Goal: Task Accomplishment & Management: Manage account settings

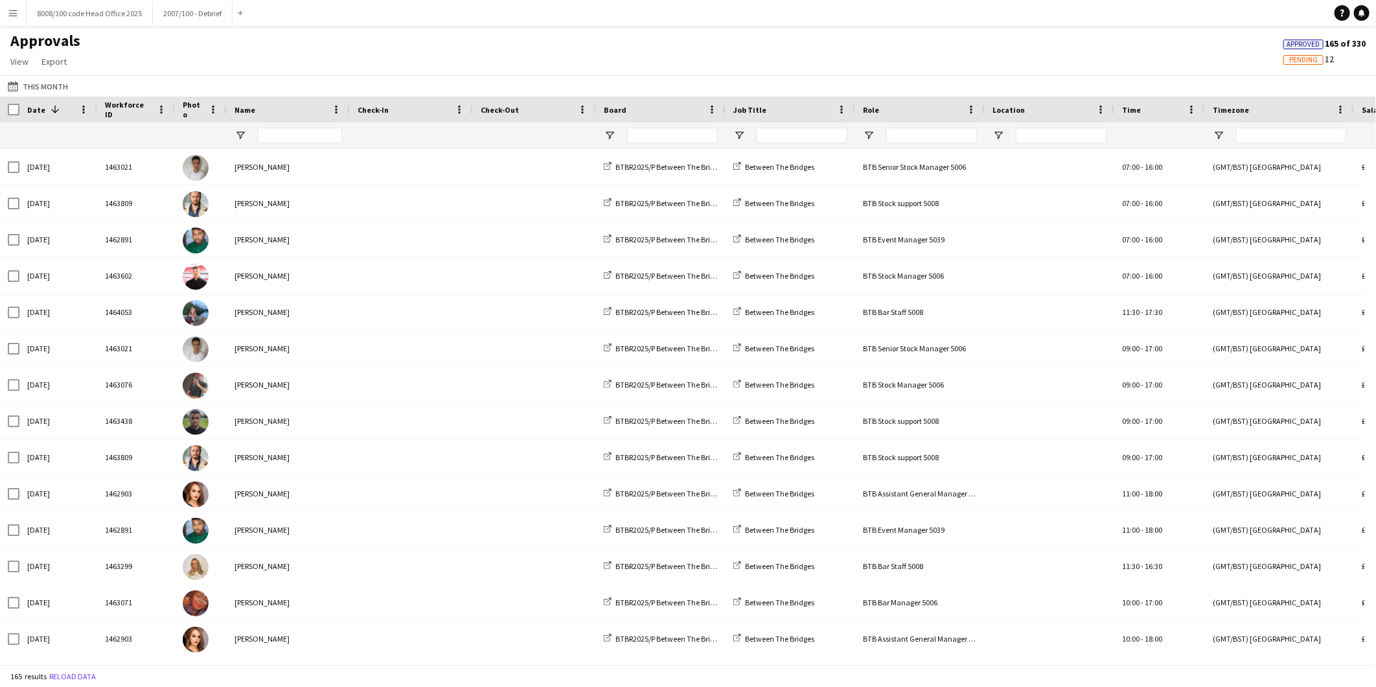
click at [10, 11] on app-icon "Menu" at bounding box center [13, 13] width 10 height 10
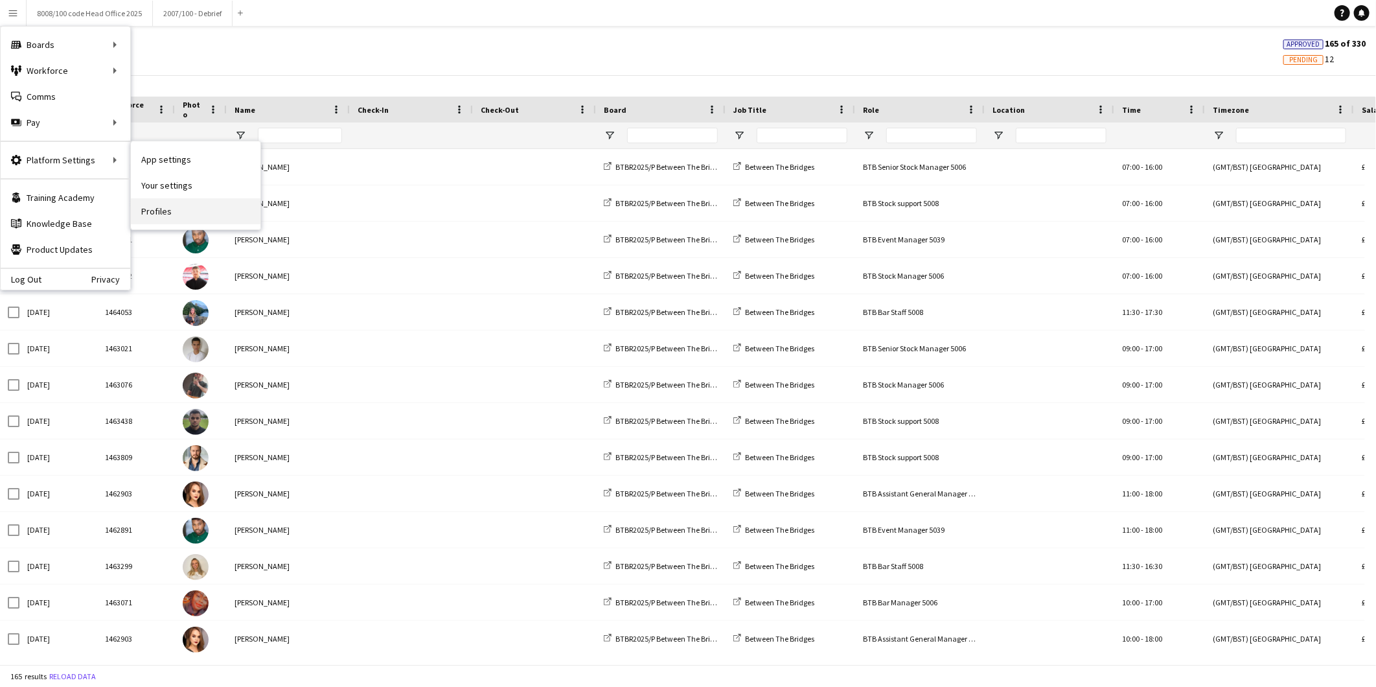
click at [167, 209] on link "Profiles" at bounding box center [196, 211] width 130 height 26
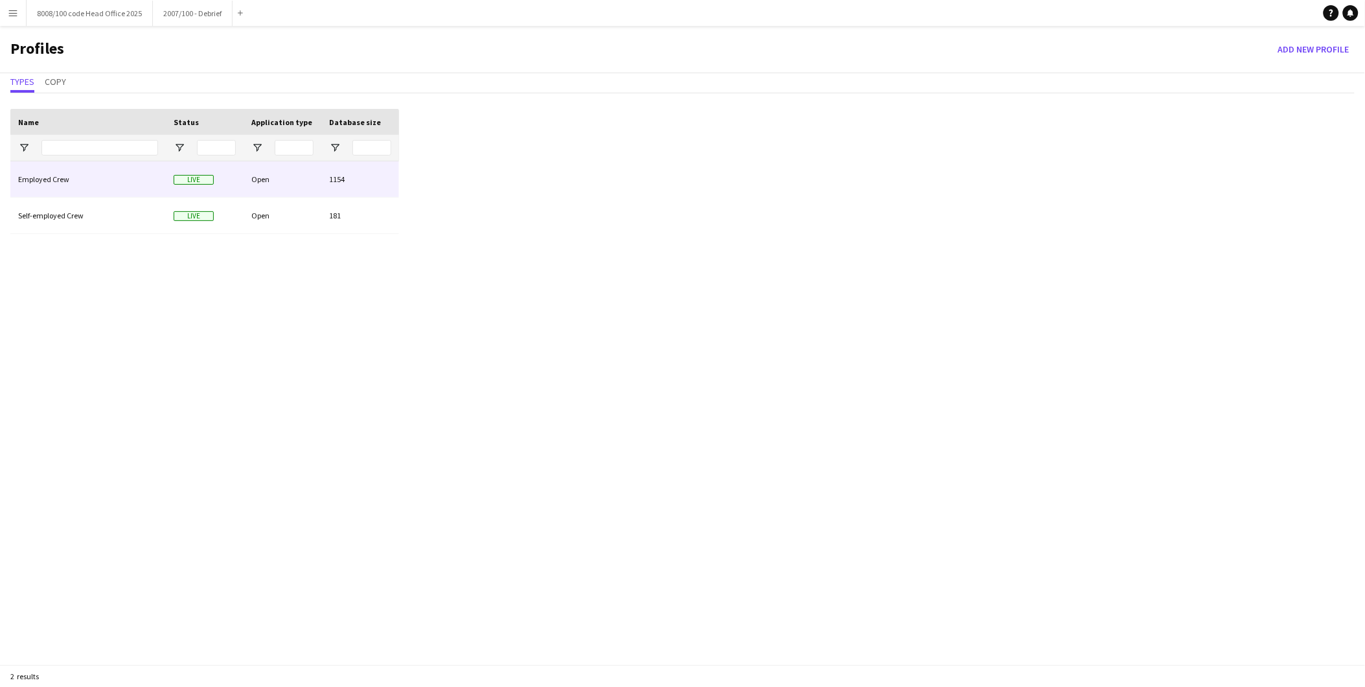
drag, startPoint x: 93, startPoint y: 184, endPoint x: 144, endPoint y: 193, distance: 52.0
click at [93, 184] on div "Employed Crew" at bounding box center [87, 179] width 155 height 36
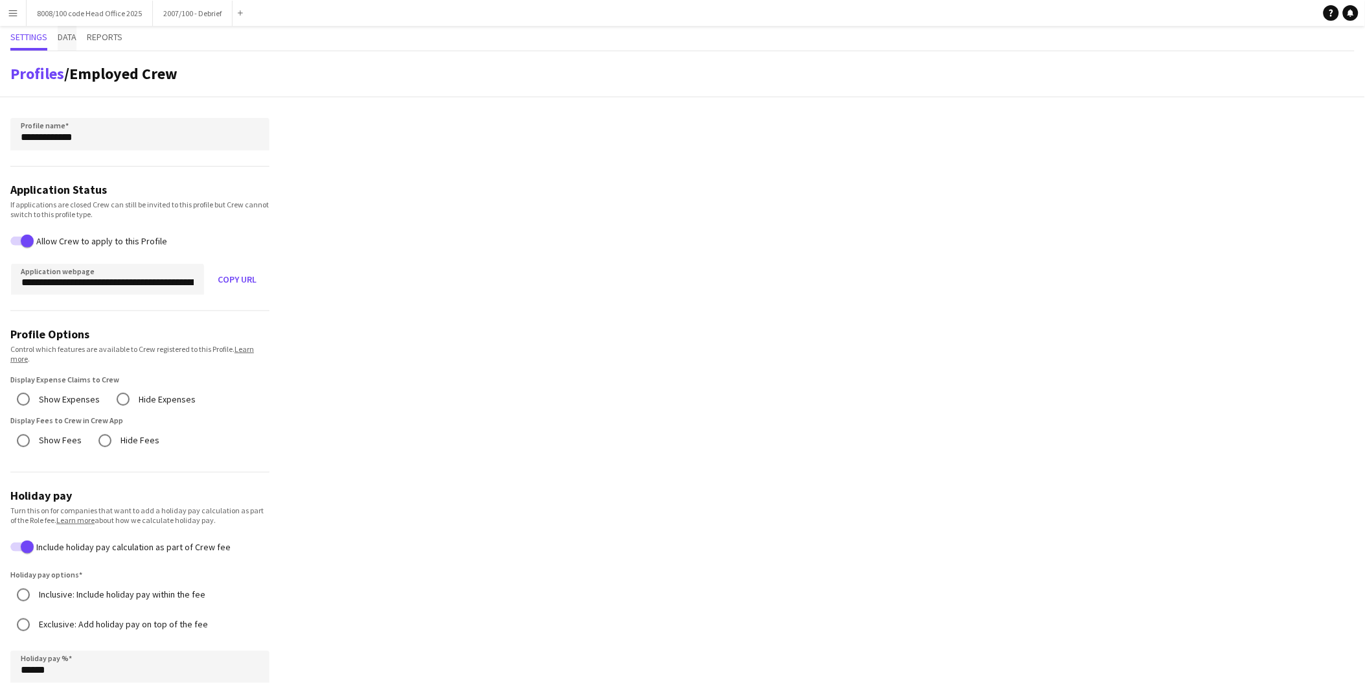
click at [70, 34] on span "Data" at bounding box center [67, 36] width 19 height 9
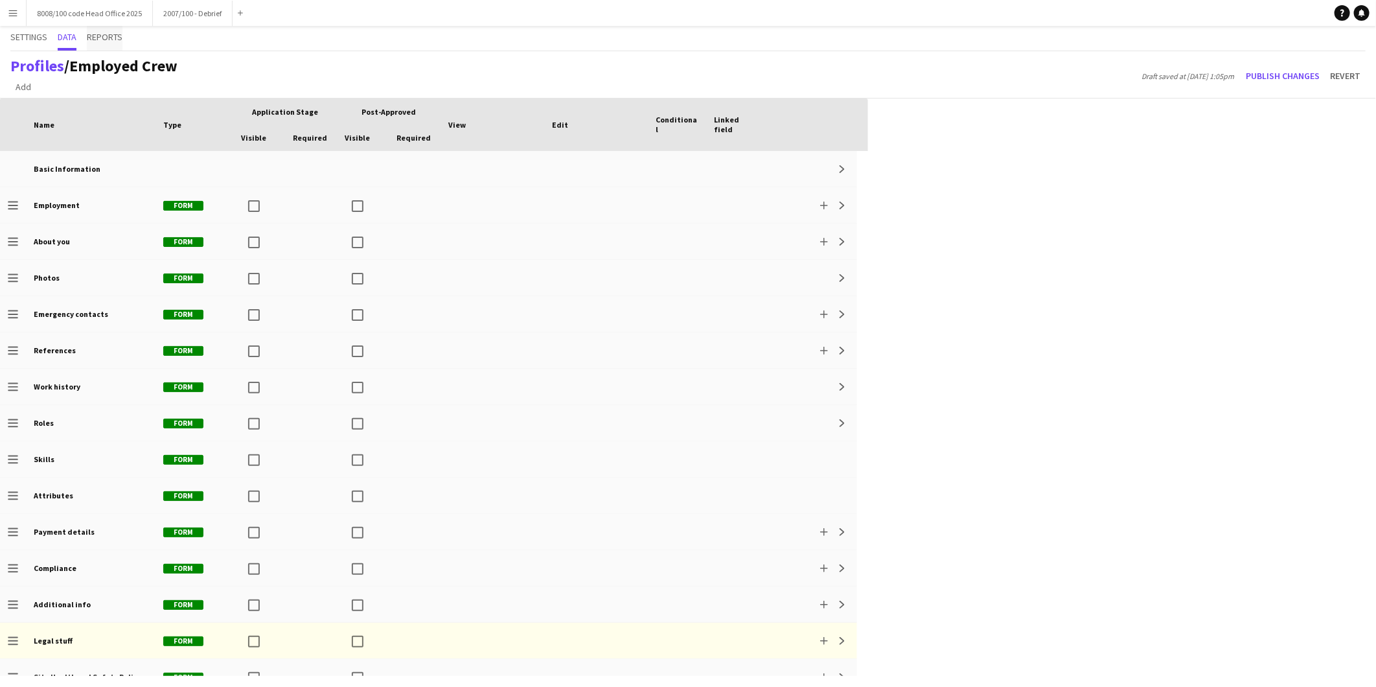
click at [98, 34] on span "Reports" at bounding box center [105, 36] width 36 height 9
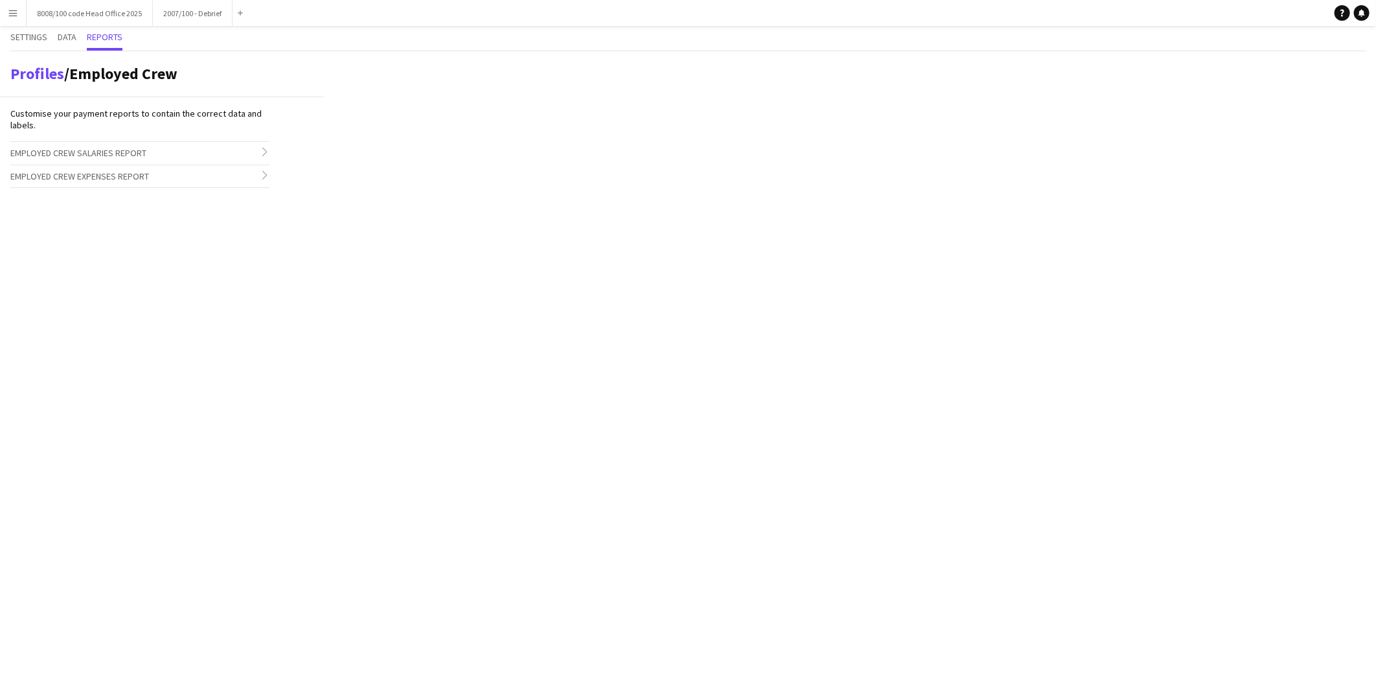
click at [16, 10] on app-icon "Menu" at bounding box center [13, 13] width 10 height 10
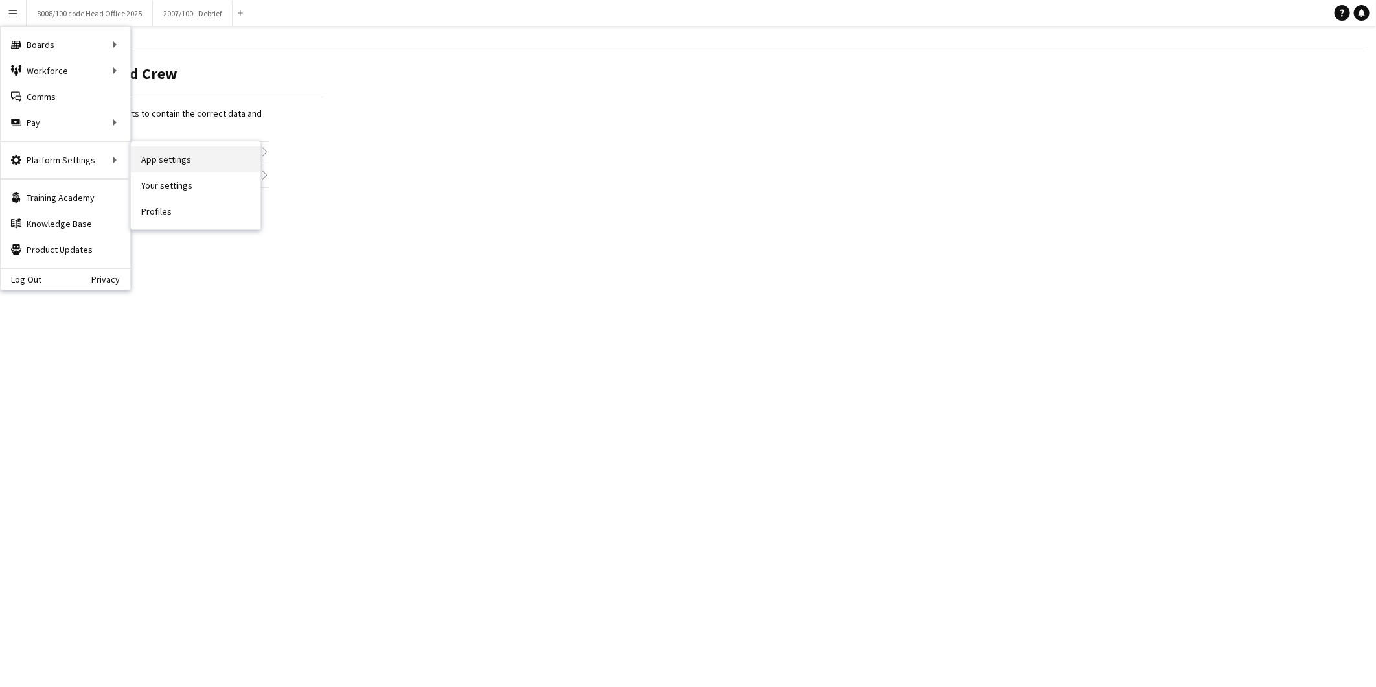
click at [176, 150] on link "App settings" at bounding box center [196, 159] width 130 height 26
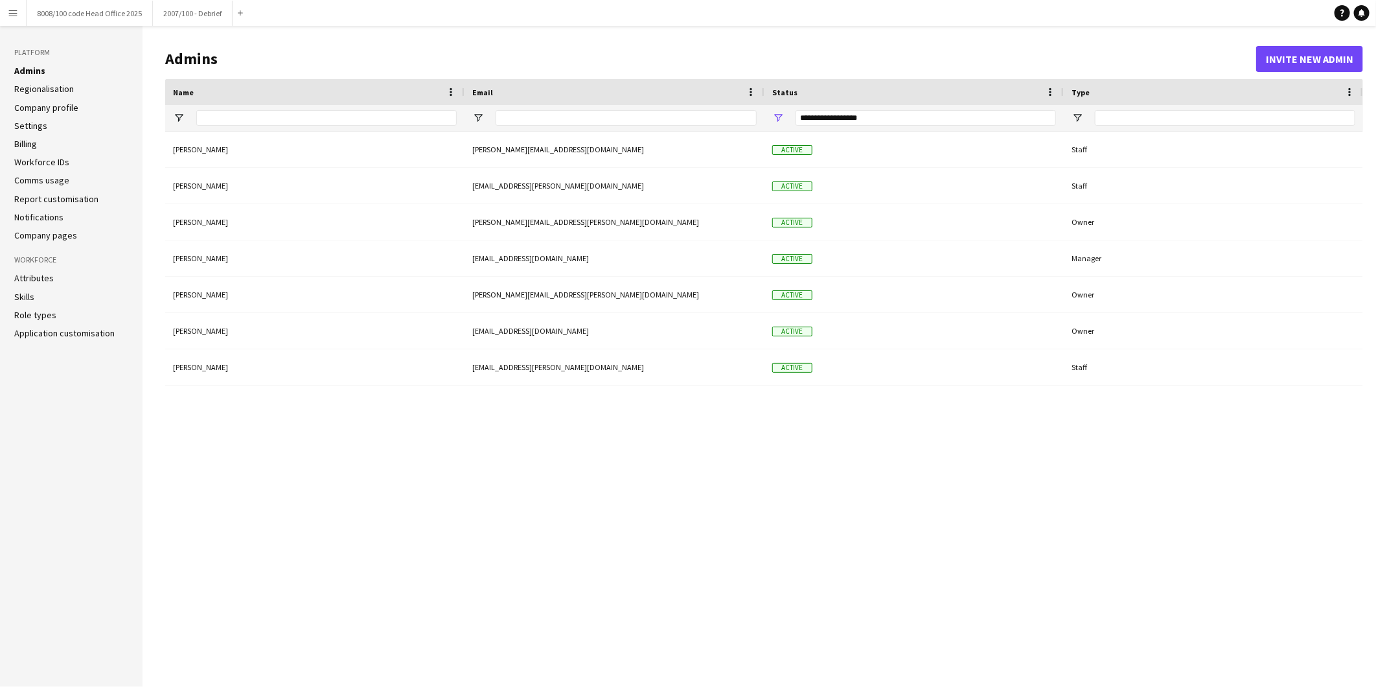
click at [35, 47] on h3 "Platform" at bounding box center [71, 53] width 114 height 12
click at [18, 12] on button "Menu" at bounding box center [13, 13] width 26 height 26
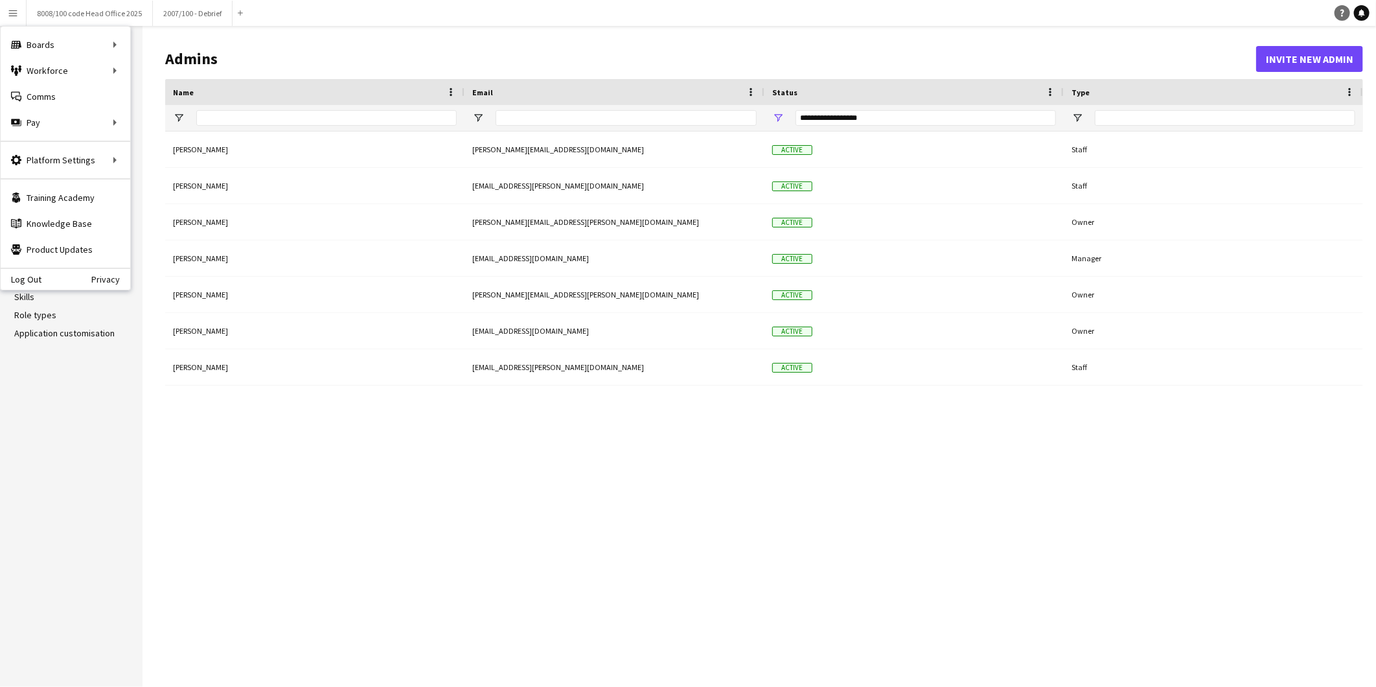
click at [1341, 8] on link "Help" at bounding box center [1343, 13] width 16 height 16
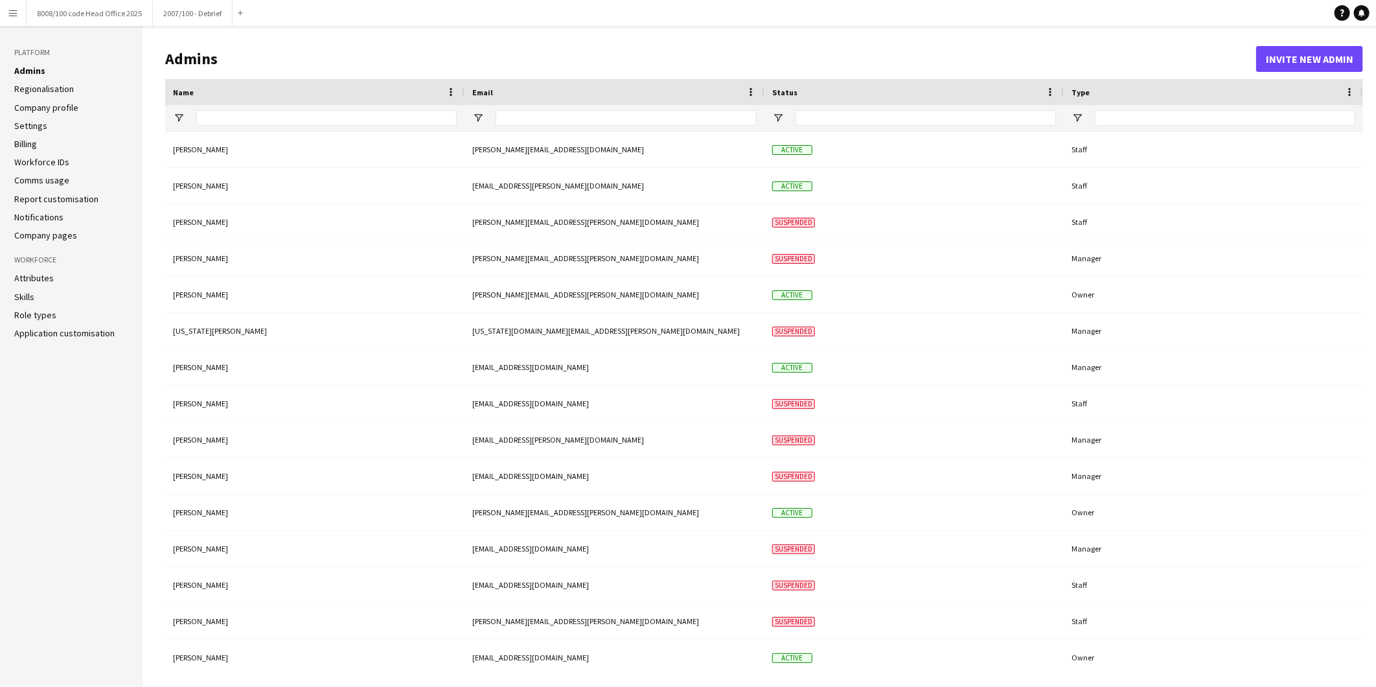
type input "**********"
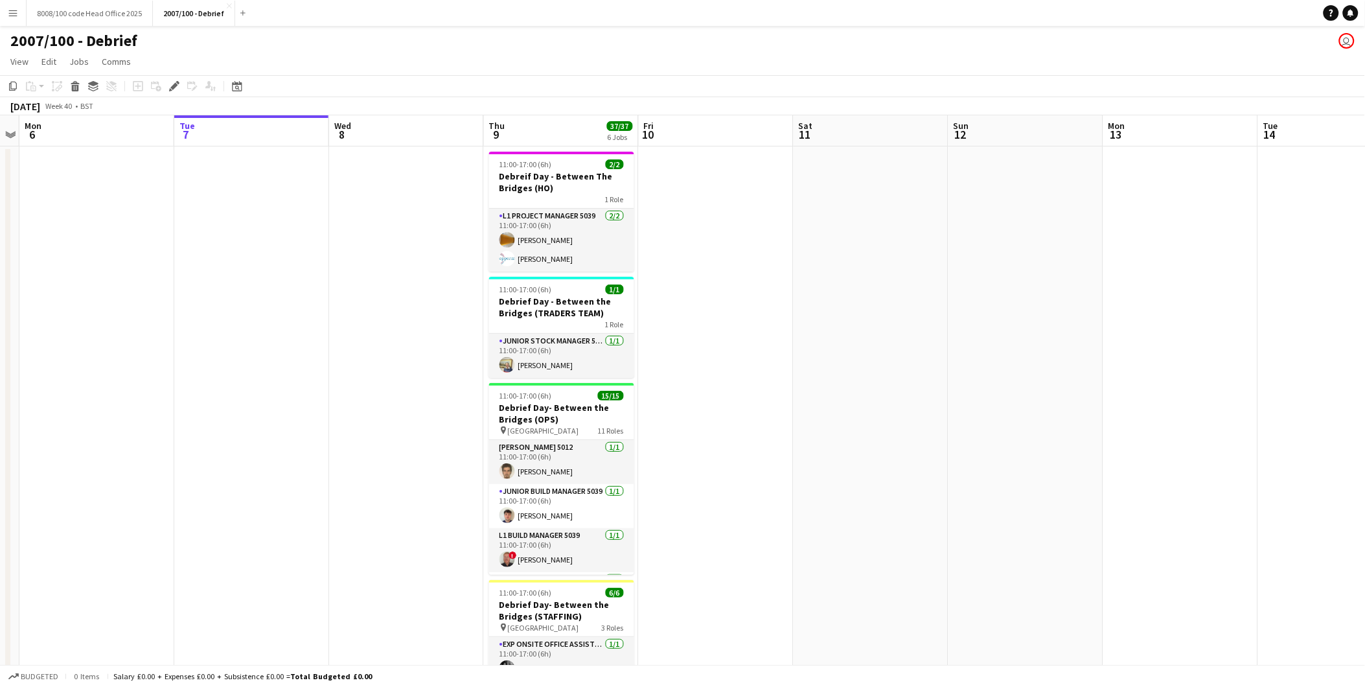
click at [0, 10] on button "Menu" at bounding box center [13, 13] width 26 height 26
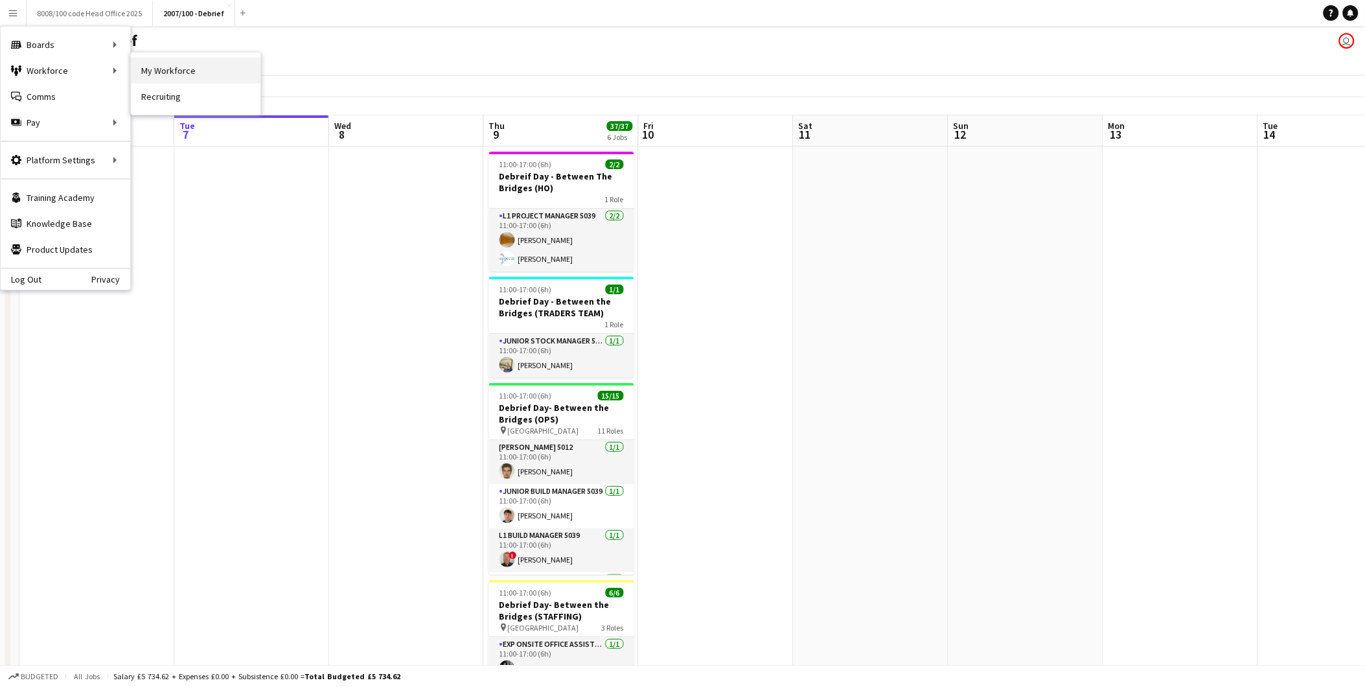
click at [164, 65] on link "My Workforce" at bounding box center [196, 71] width 130 height 26
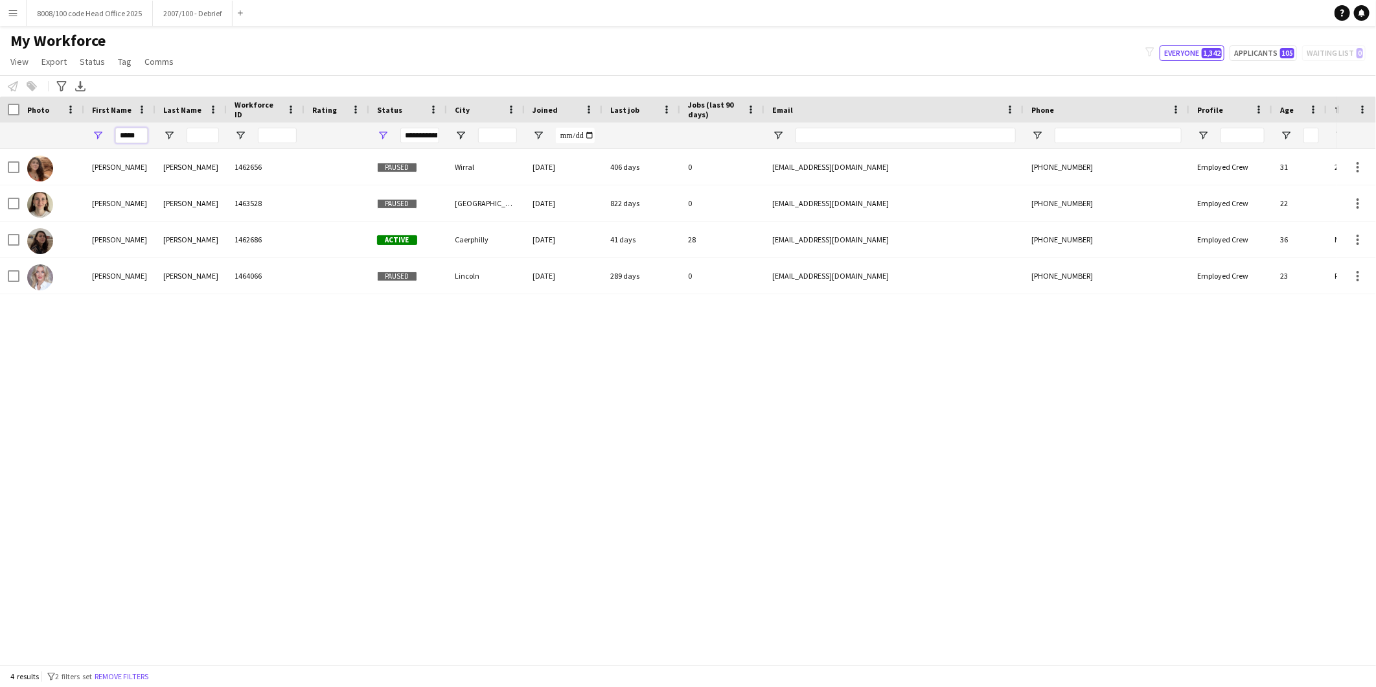
click at [124, 137] on input "*****" at bounding box center [131, 136] width 32 height 16
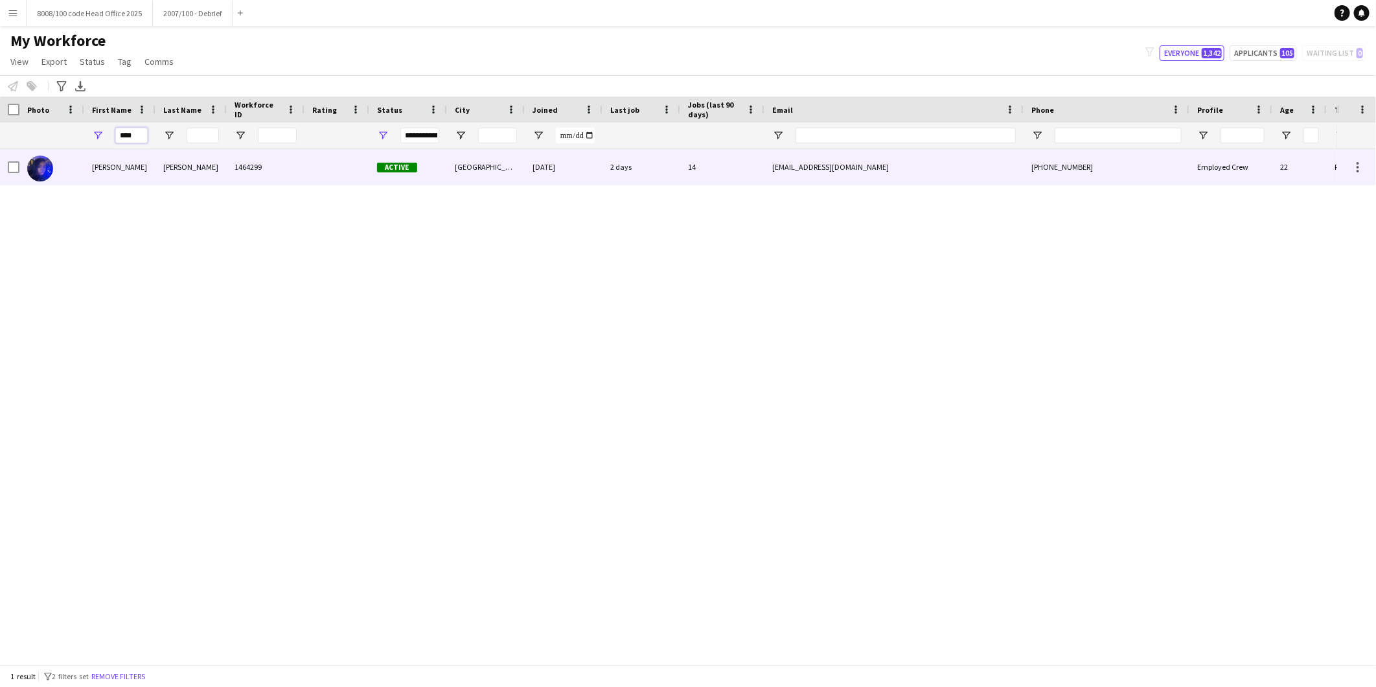
type input "****"
click at [147, 163] on div "[PERSON_NAME]" at bounding box center [119, 167] width 71 height 36
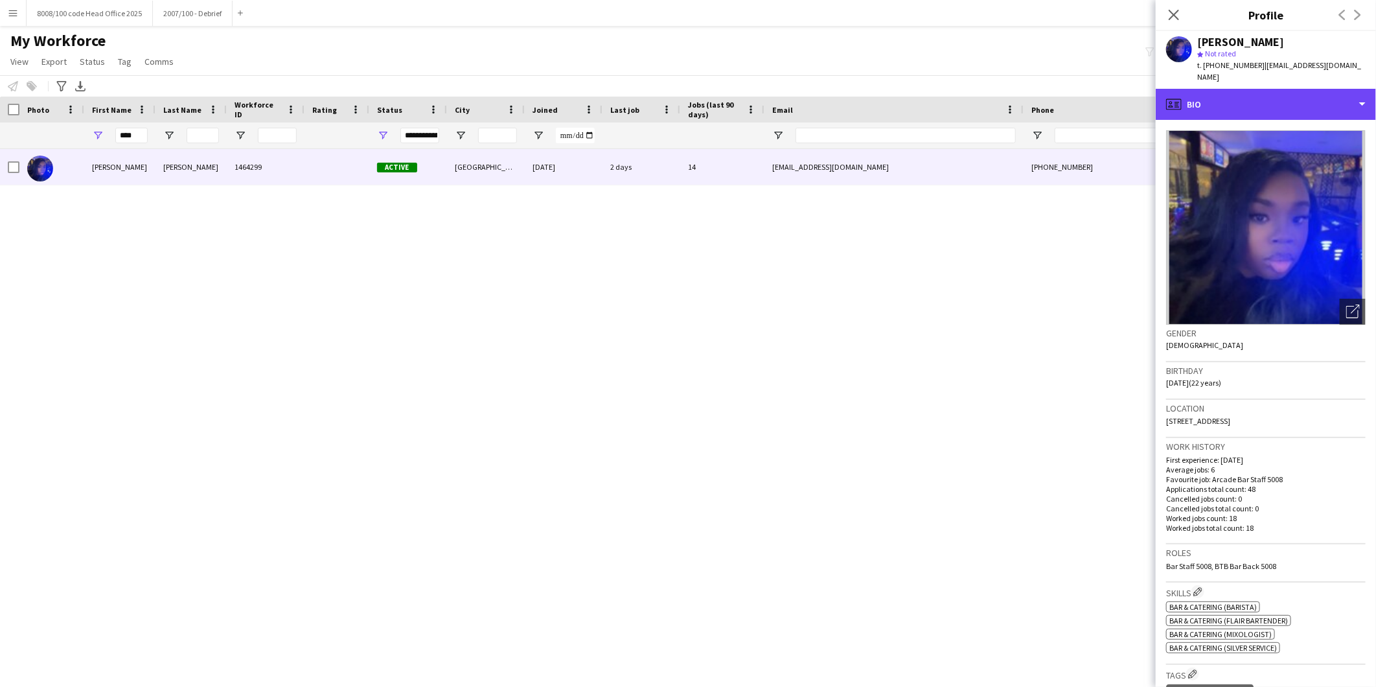
drag, startPoint x: 1256, startPoint y: 95, endPoint x: 1284, endPoint y: 126, distance: 42.2
click at [1257, 94] on div "profile Bio" at bounding box center [1266, 104] width 220 height 31
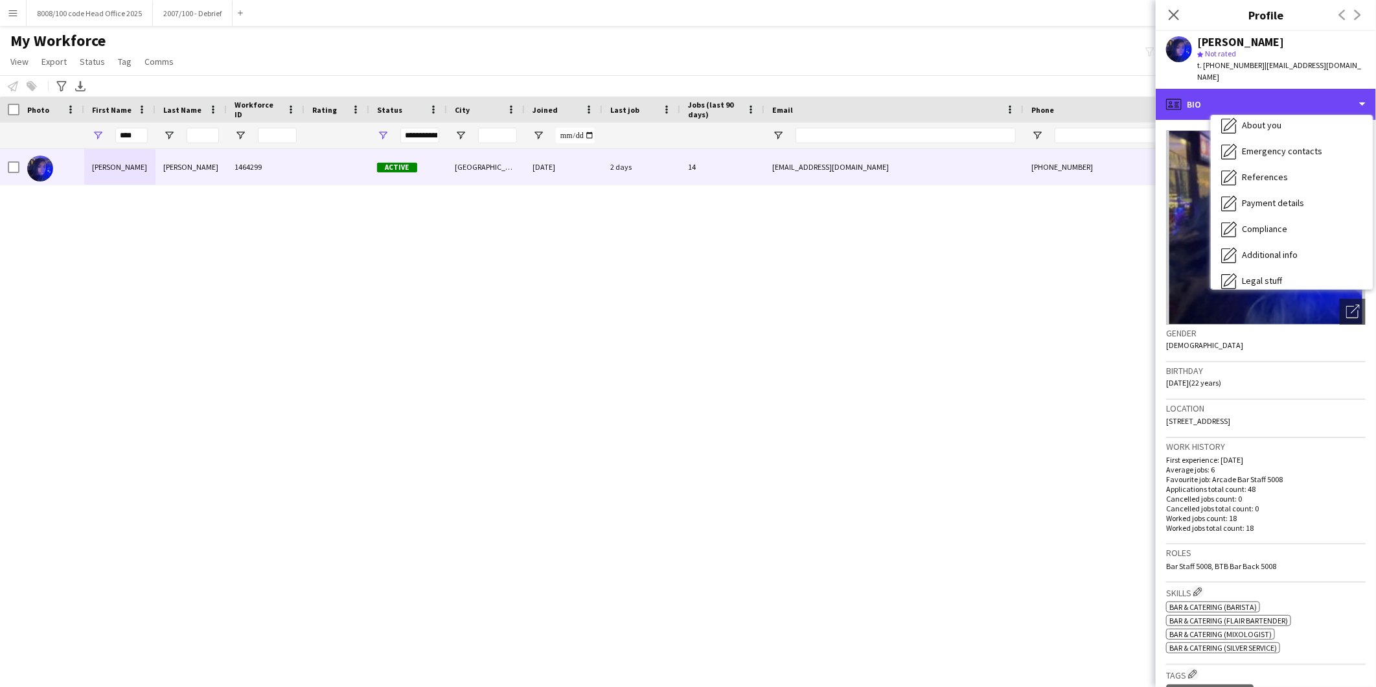
scroll to position [172, 0]
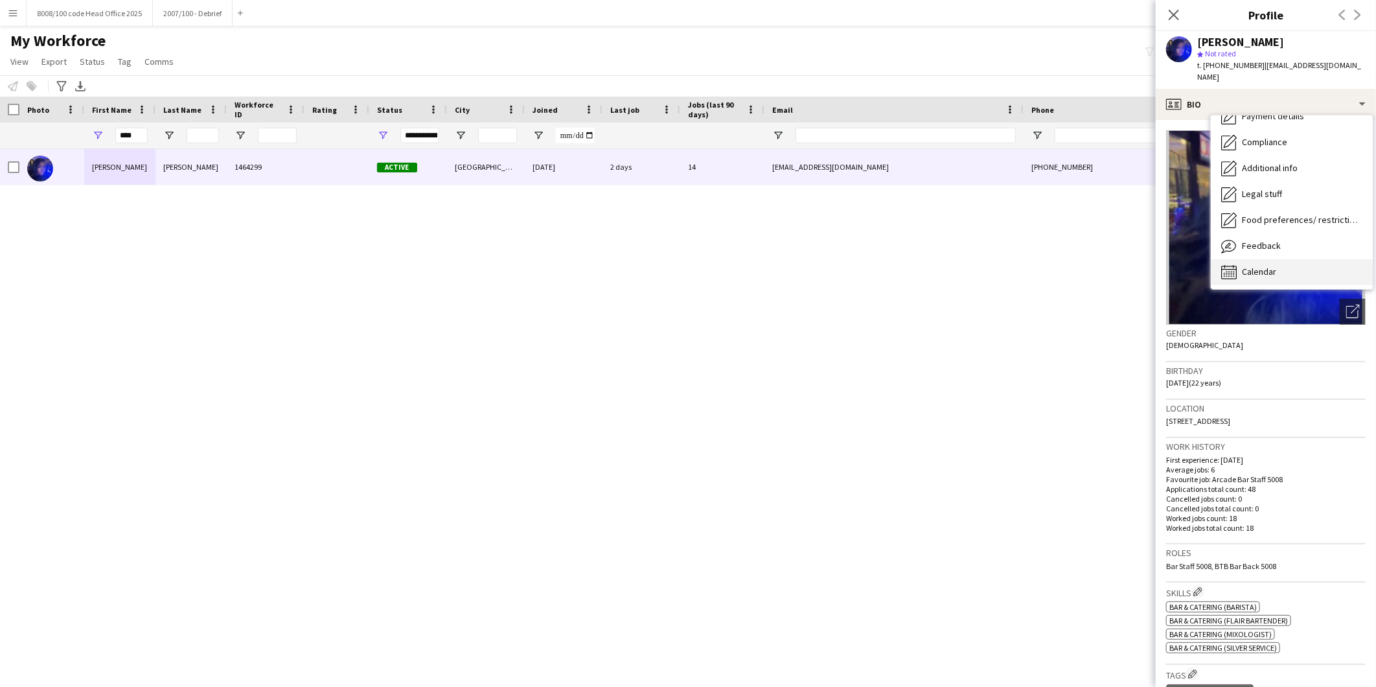
click at [1281, 260] on div "Calendar Calendar" at bounding box center [1292, 272] width 162 height 26
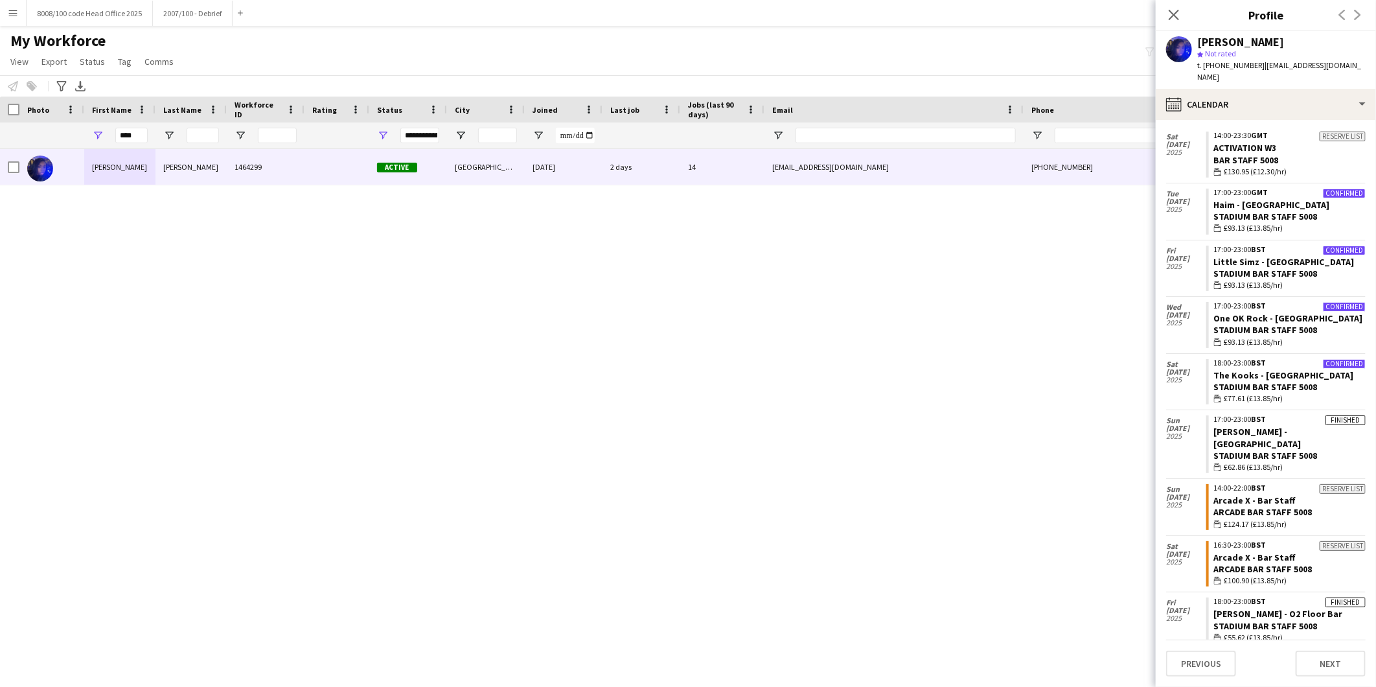
scroll to position [461, 0]
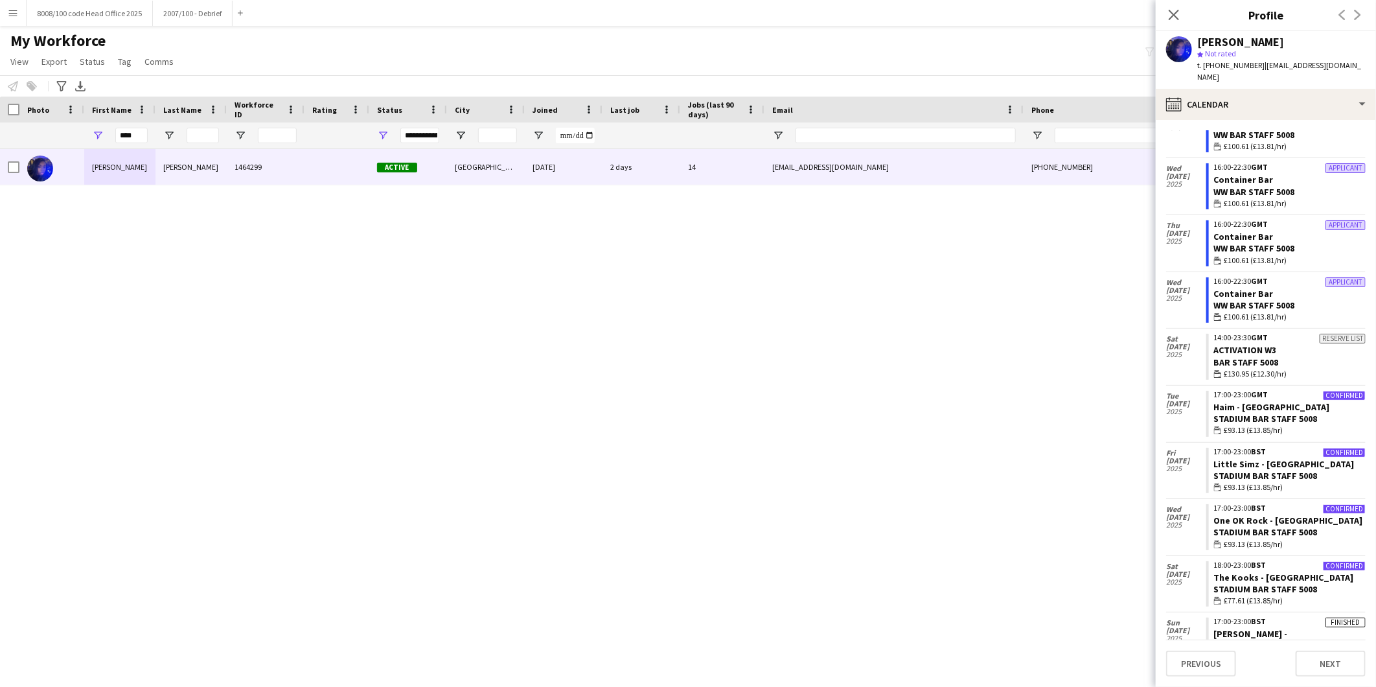
drag, startPoint x: 839, startPoint y: 264, endPoint x: 849, endPoint y: 266, distance: 10.5
click at [838, 264] on div "[PERSON_NAME] 1464299 Active [GEOGRAPHIC_DATA] [DATE] 2 days 14 [EMAIL_ADDRESS]…" at bounding box center [668, 401] width 1337 height 504
click at [1177, 10] on icon "Close pop-in" at bounding box center [1173, 14] width 12 height 12
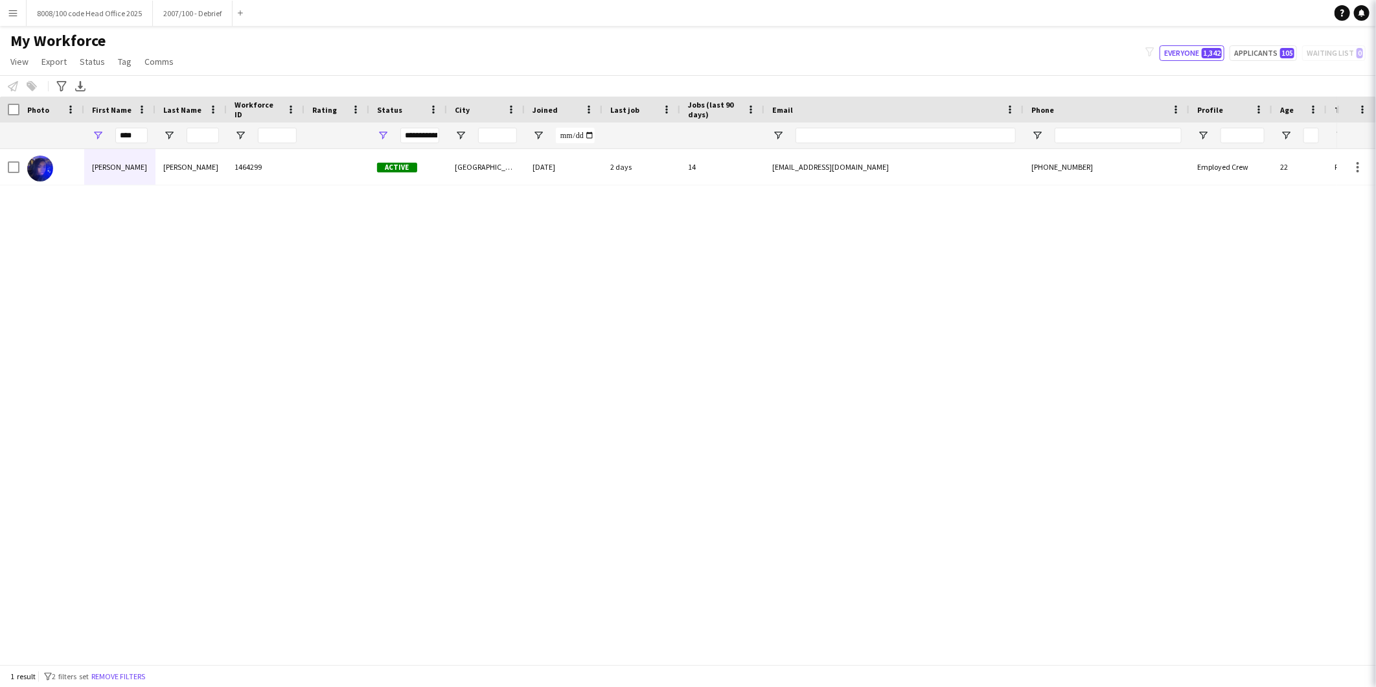
click at [653, 415] on div "[PERSON_NAME] 1464299 Active [GEOGRAPHIC_DATA] [DATE] 2 days 14 [EMAIL_ADDRESS]…" at bounding box center [668, 401] width 1337 height 504
click at [810, 345] on div "[PERSON_NAME] 1464299 Active [GEOGRAPHIC_DATA] [DATE] 2 days 14 [EMAIL_ADDRESS]…" at bounding box center [668, 401] width 1337 height 504
click at [795, 464] on div "[PERSON_NAME] 1464299 Active [GEOGRAPHIC_DATA] [DATE] 2 days 14 [EMAIL_ADDRESS]…" at bounding box center [668, 401] width 1337 height 504
click at [447, 452] on div "[PERSON_NAME] 1464299 Active [GEOGRAPHIC_DATA] [DATE] 2 days 14 [EMAIL_ADDRESS]…" at bounding box center [668, 401] width 1337 height 504
click at [13, 12] on app-icon "Menu" at bounding box center [13, 13] width 10 height 10
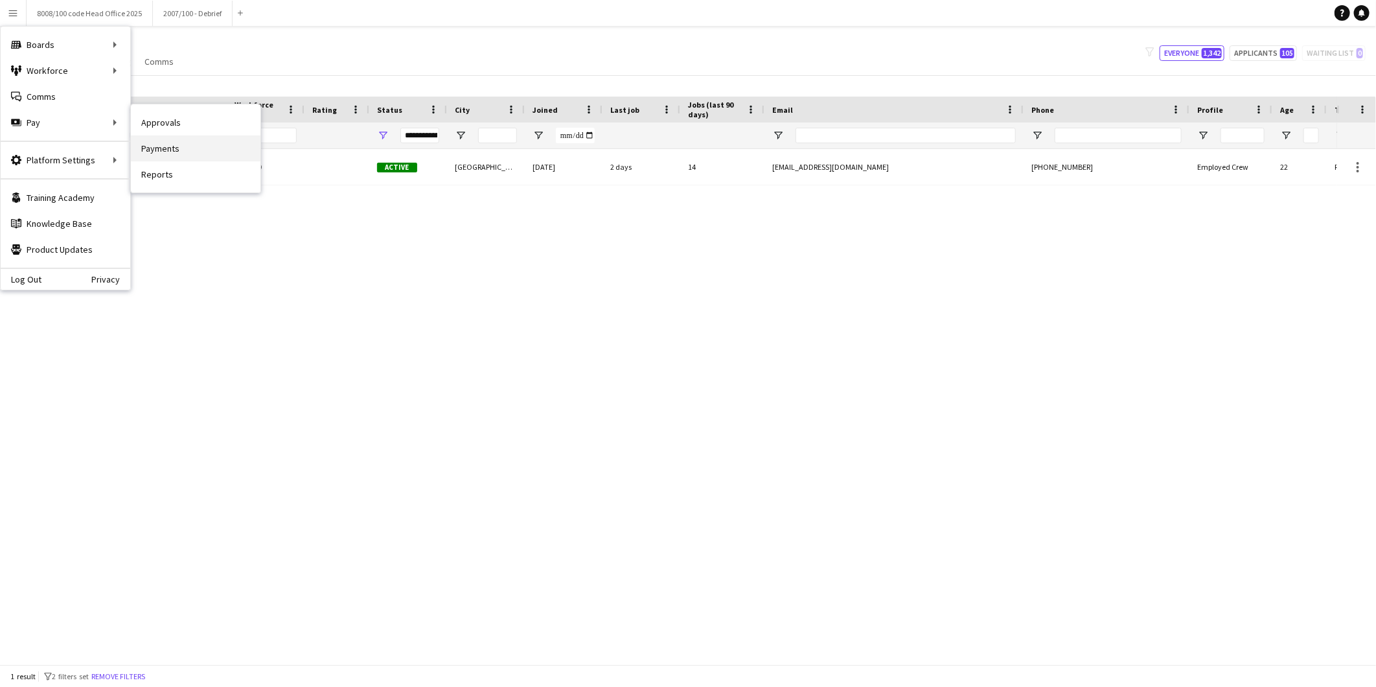
click at [171, 155] on link "Payments" at bounding box center [196, 148] width 130 height 26
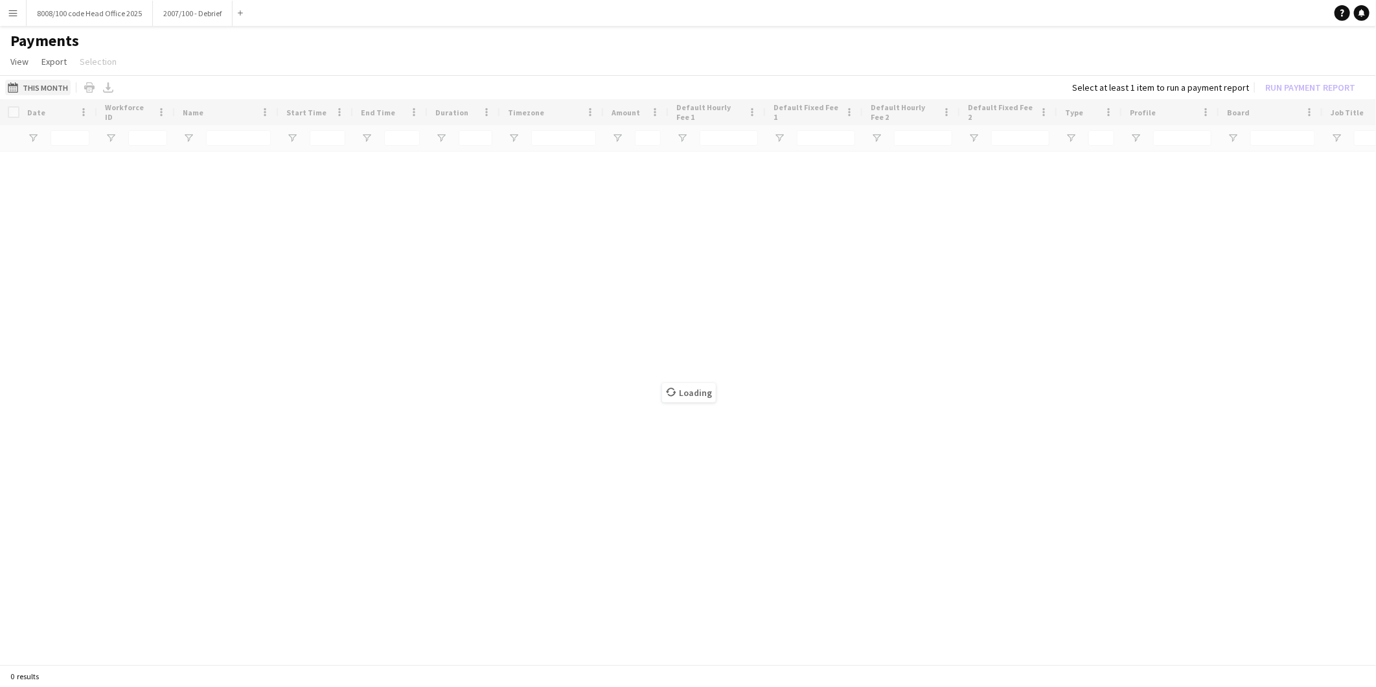
click at [53, 89] on button "This Month This Month" at bounding box center [37, 88] width 65 height 16
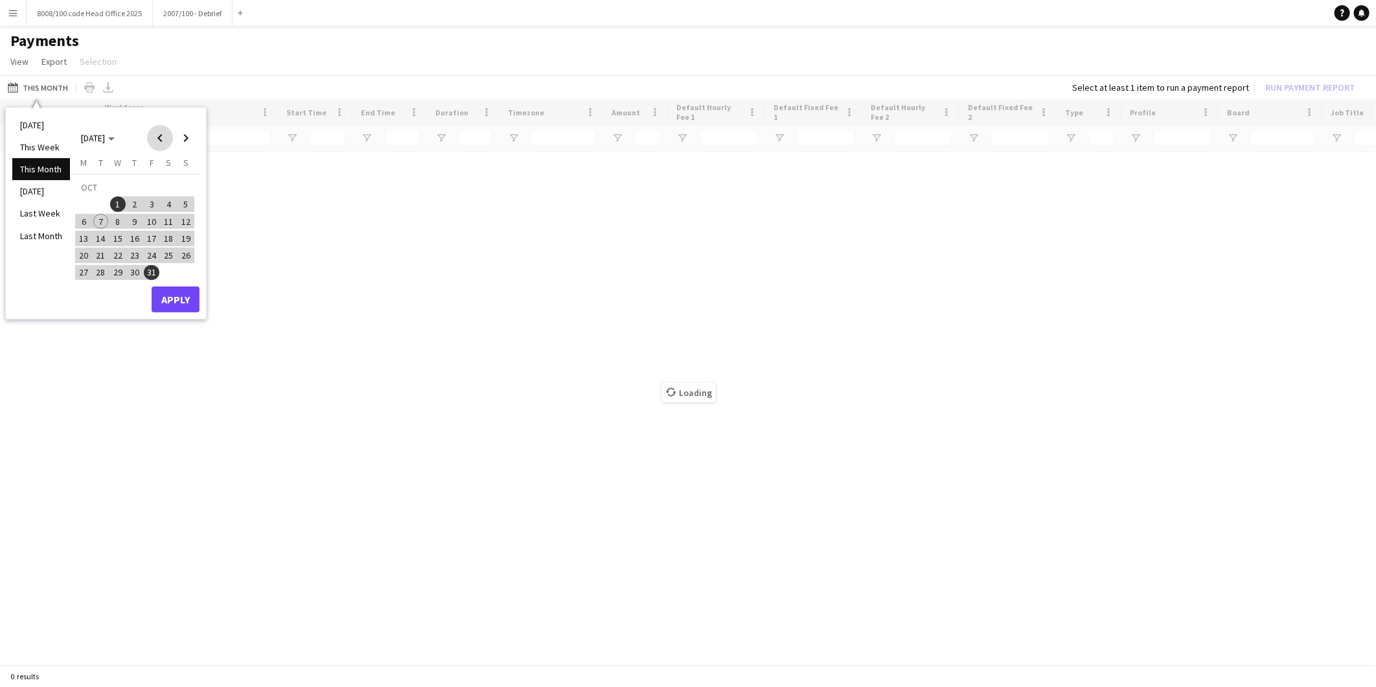
click at [162, 141] on span "Previous month" at bounding box center [160, 138] width 26 height 26
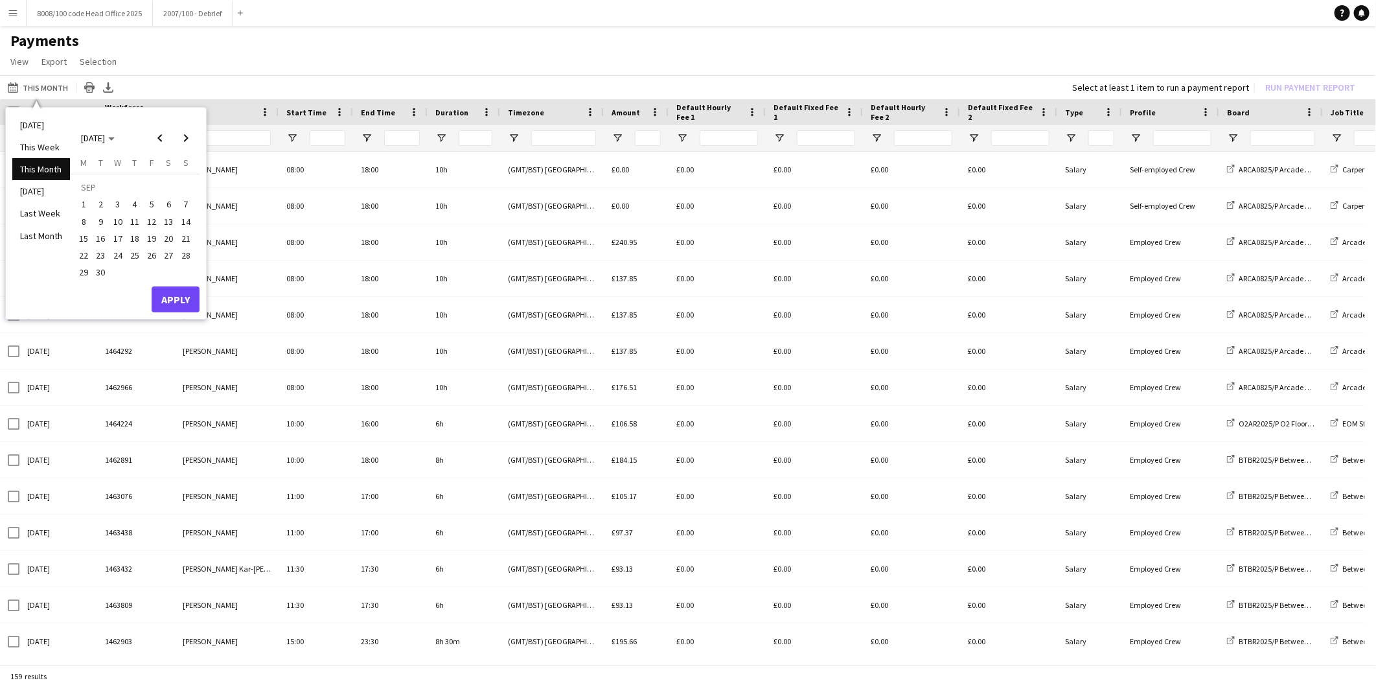
click at [88, 237] on span "15" at bounding box center [84, 239] width 16 height 16
click at [180, 143] on span "Next month" at bounding box center [186, 138] width 26 height 26
click at [187, 221] on span "12" at bounding box center [186, 222] width 16 height 16
click at [177, 301] on button "Apply" at bounding box center [176, 299] width 48 height 26
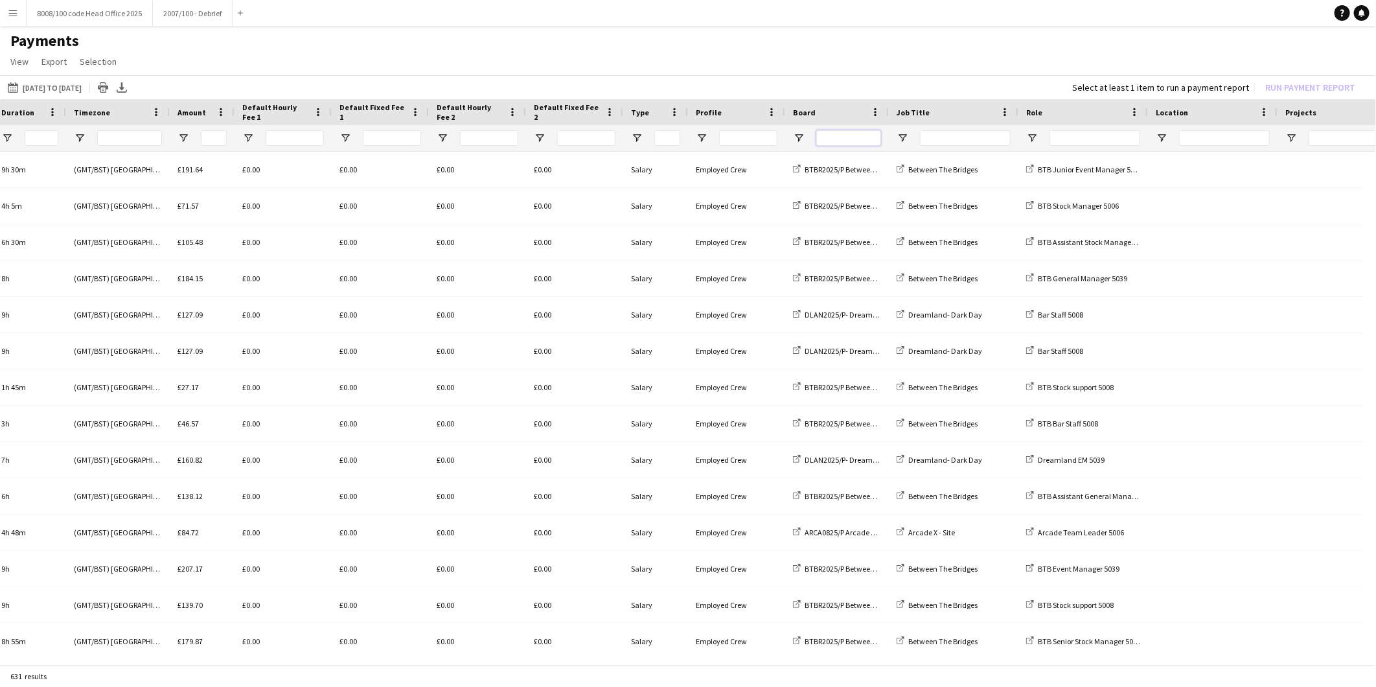
click at [851, 136] on input "Board Filter Input" at bounding box center [848, 138] width 65 height 16
drag, startPoint x: 810, startPoint y: 134, endPoint x: 775, endPoint y: 131, distance: 35.1
click at [775, 131] on div at bounding box center [648, 138] width 2165 height 26
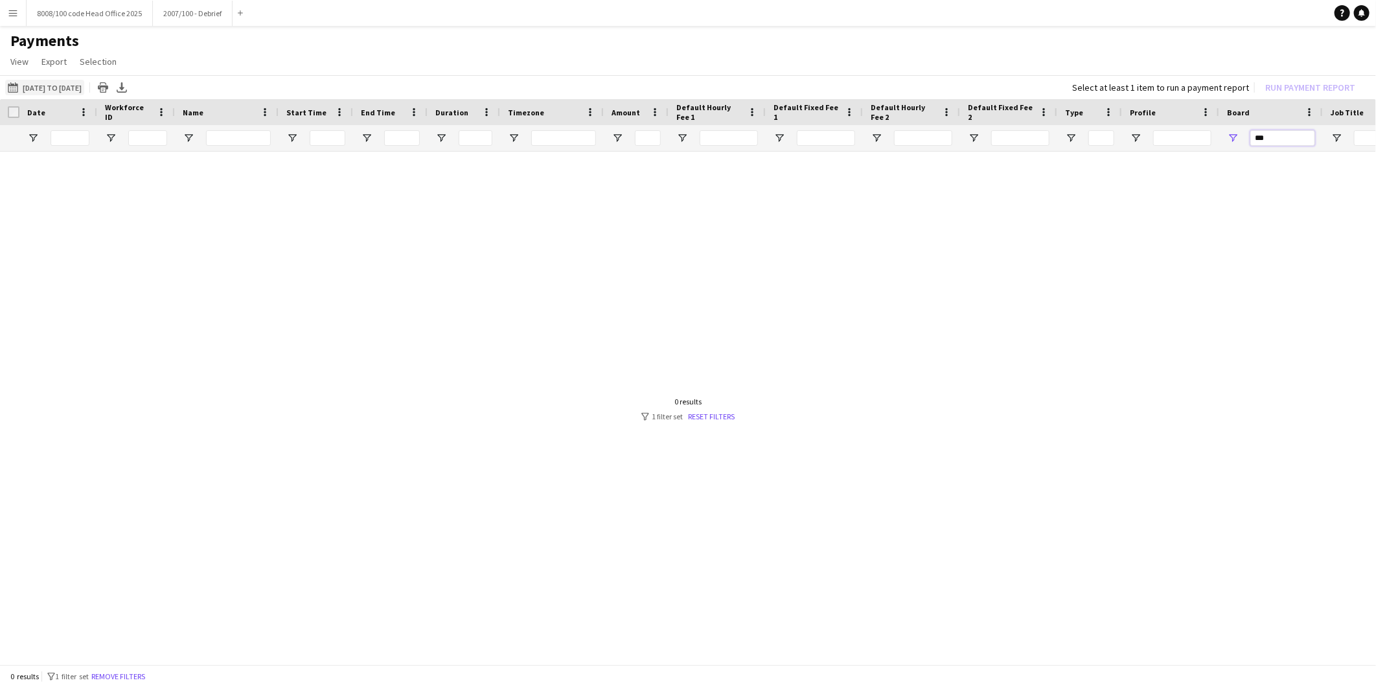
type input "***"
click at [29, 88] on button "This Month [DATE] to [DATE]" at bounding box center [44, 88] width 79 height 16
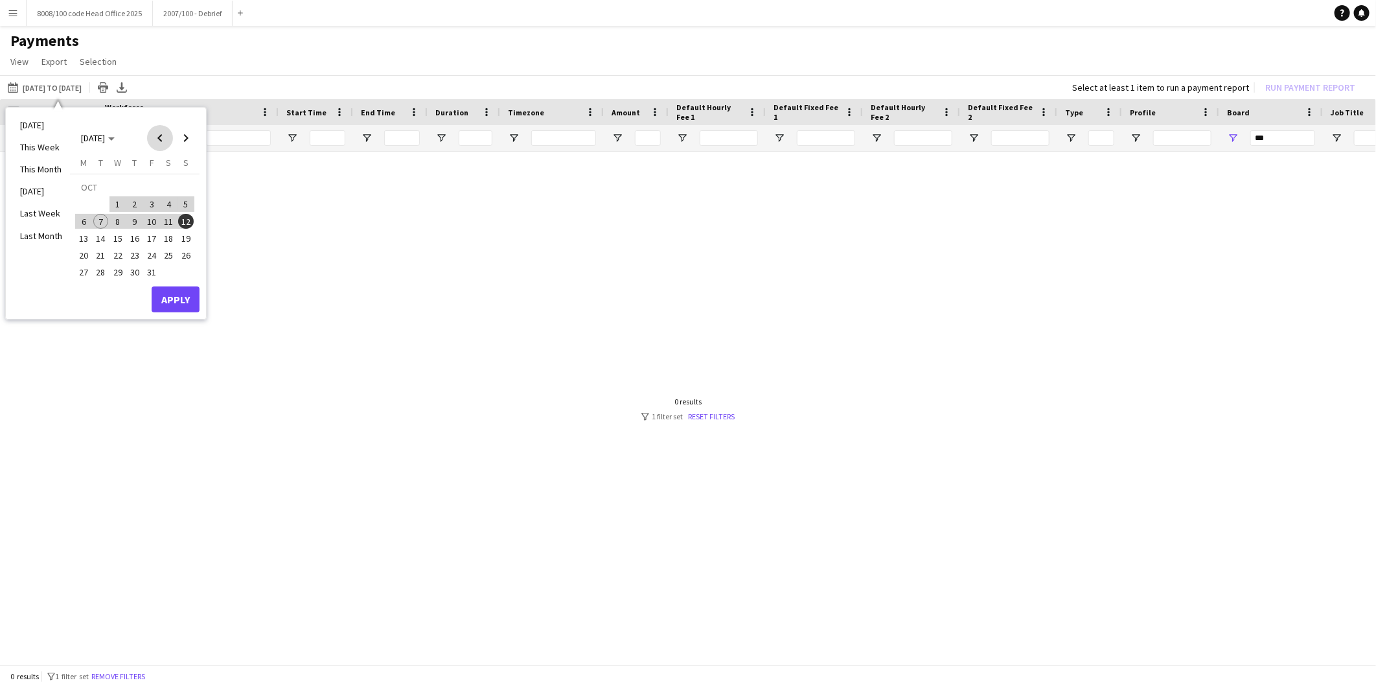
click at [160, 135] on span "Previous month" at bounding box center [160, 138] width 26 height 26
click at [156, 182] on span "1" at bounding box center [152, 188] width 16 height 18
click at [190, 132] on span "Next month" at bounding box center [186, 138] width 26 height 26
click at [152, 138] on span "Previous month" at bounding box center [160, 138] width 26 height 26
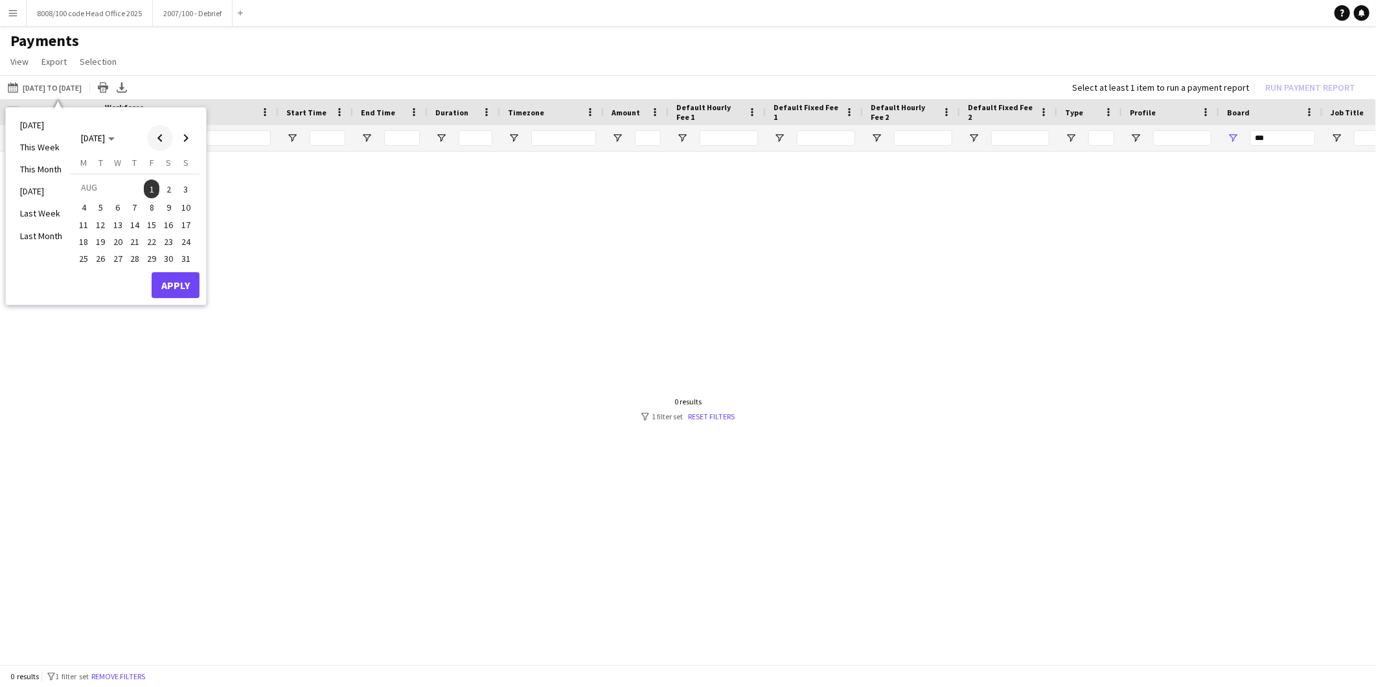
click at [160, 138] on span "Previous month" at bounding box center [160, 138] width 26 height 26
click at [162, 138] on span "Previous month" at bounding box center [160, 138] width 26 height 26
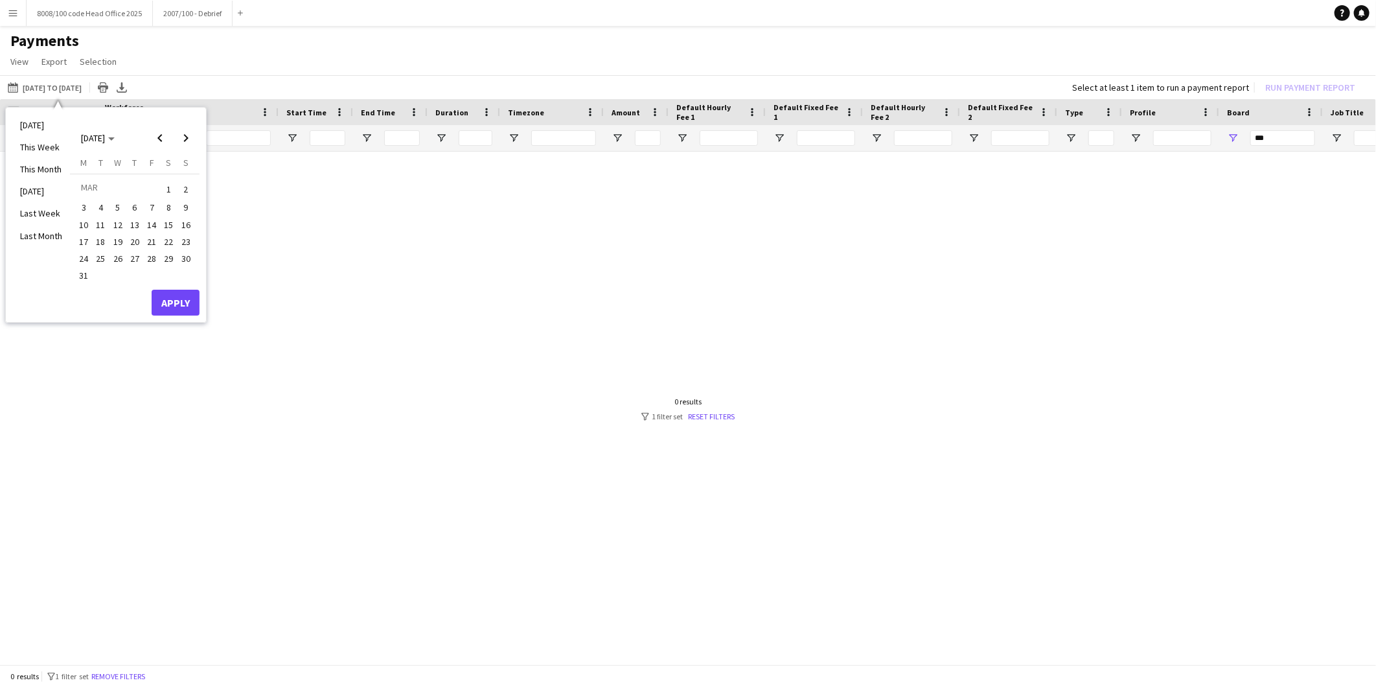
click at [167, 184] on span "1" at bounding box center [169, 188] width 16 height 18
click at [187, 139] on span "Next month" at bounding box center [186, 138] width 26 height 26
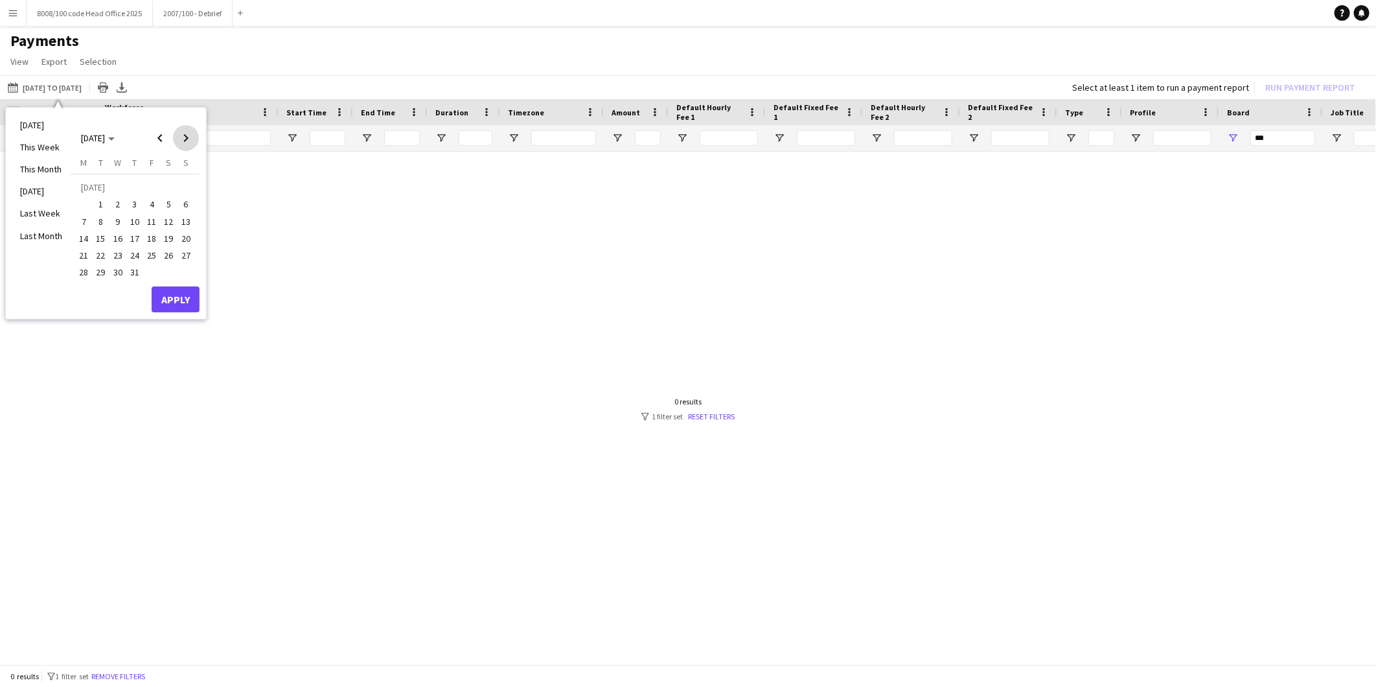
click at [187, 139] on span "Next month" at bounding box center [186, 138] width 26 height 26
click at [104, 273] on span "30" at bounding box center [101, 273] width 16 height 16
drag, startPoint x: 170, startPoint y: 295, endPoint x: 200, endPoint y: 295, distance: 29.2
click at [170, 295] on button "Apply" at bounding box center [176, 299] width 48 height 26
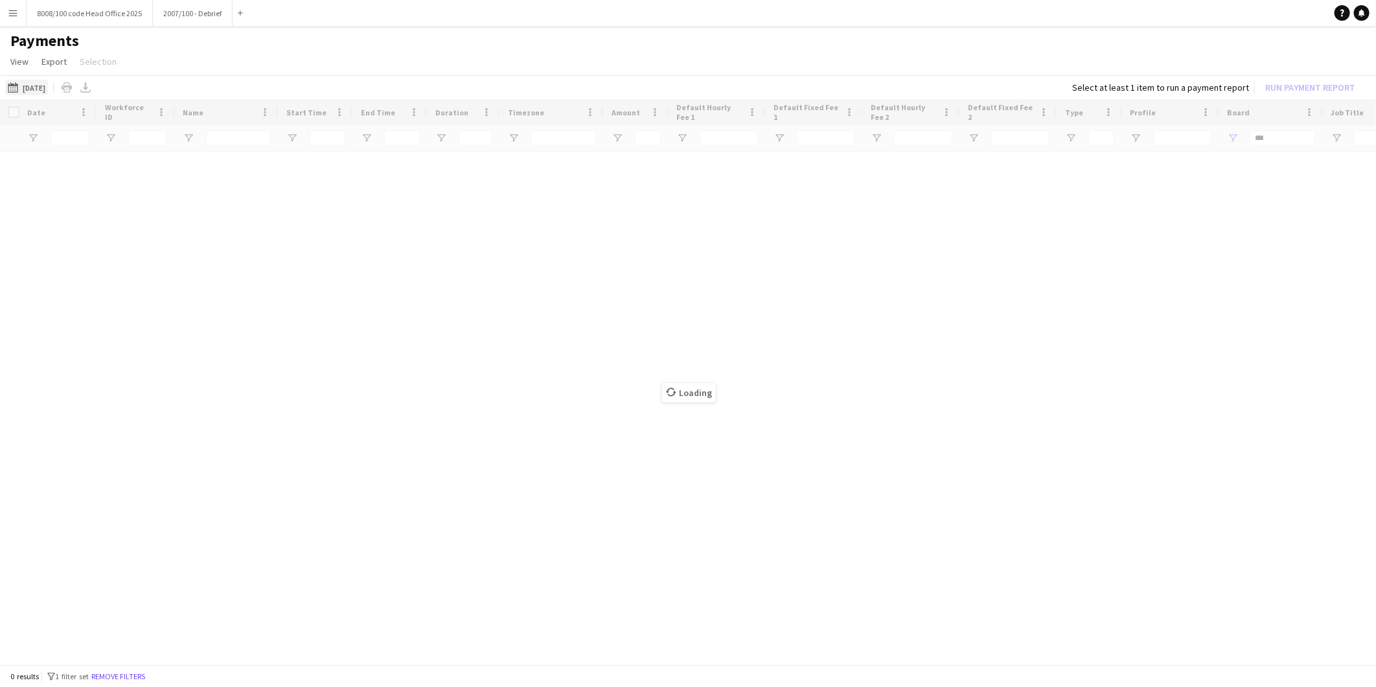
click at [36, 85] on button "This Month [DATE]" at bounding box center [26, 88] width 43 height 16
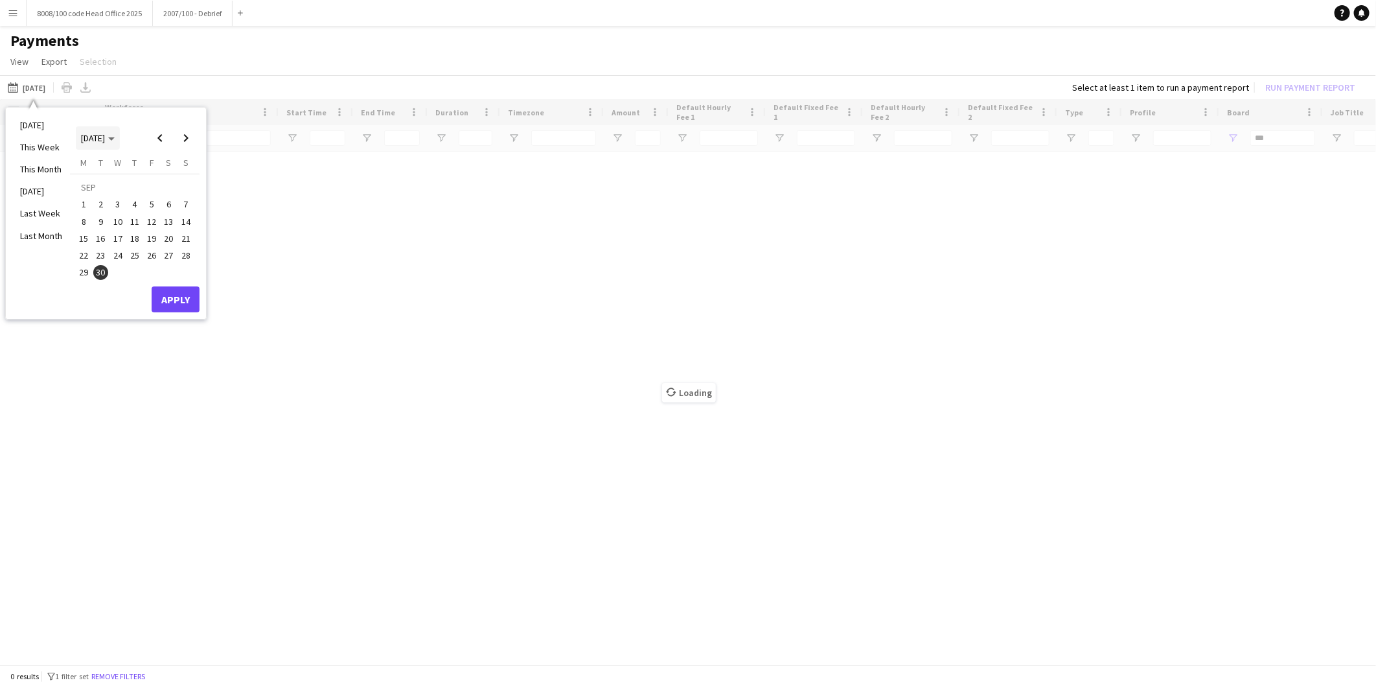
click at [110, 144] on span "Choose month and year" at bounding box center [98, 137] width 44 height 31
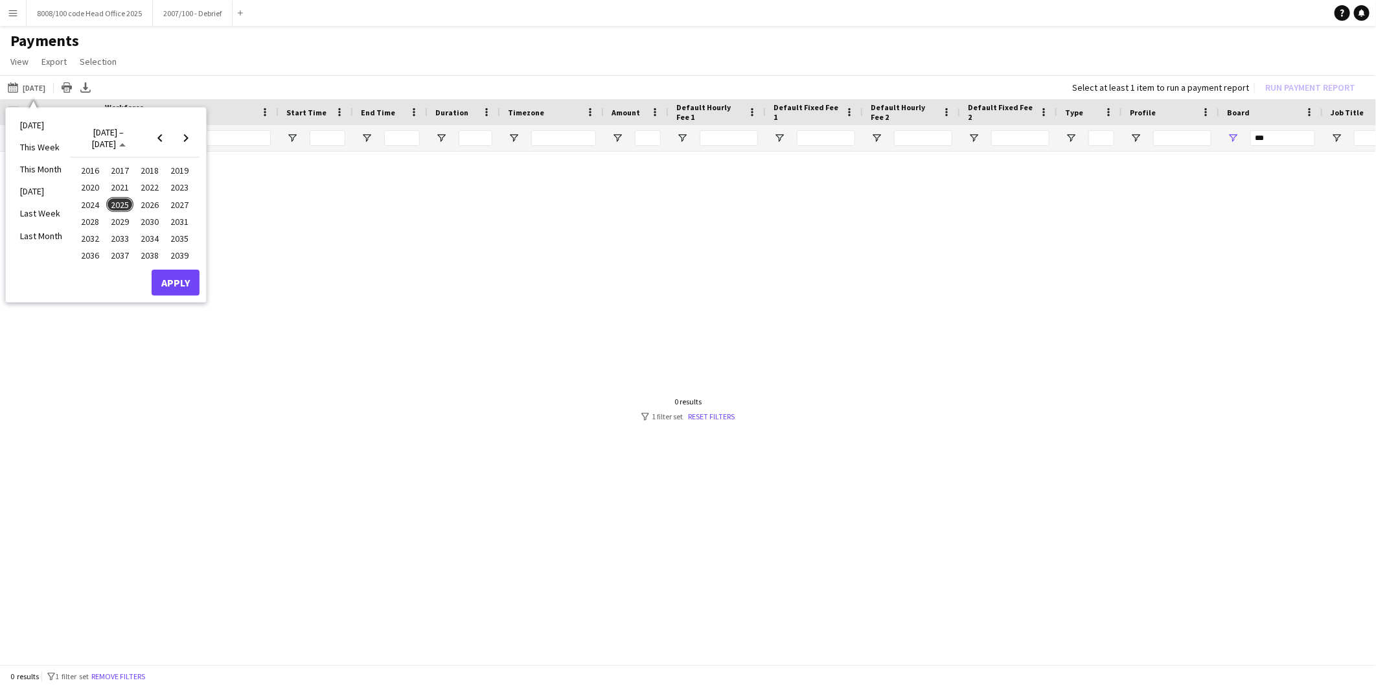
click at [117, 203] on span "2025" at bounding box center [119, 205] width 27 height 16
click at [143, 185] on span "MAR" at bounding box center [149, 187] width 27 height 16
click at [167, 190] on span "1" at bounding box center [169, 188] width 16 height 18
click at [185, 141] on span "Next month" at bounding box center [186, 138] width 26 height 26
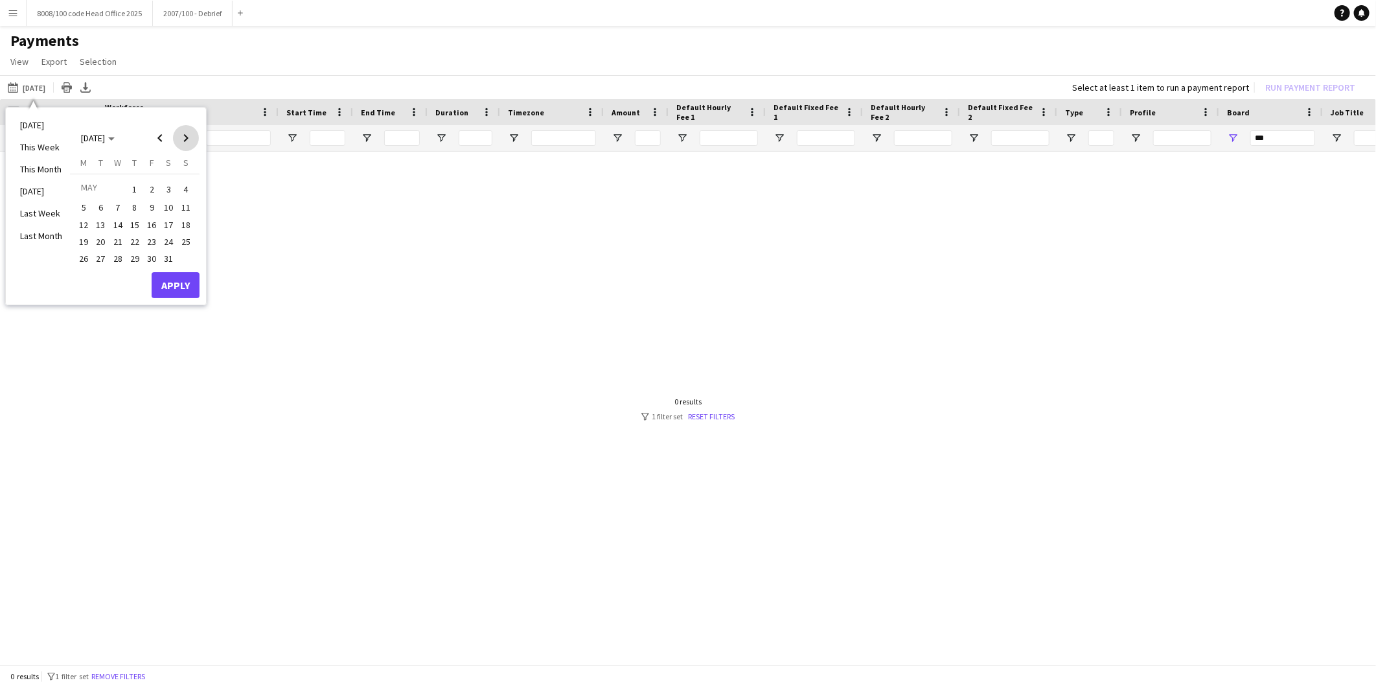
click at [185, 141] on span "Next month" at bounding box center [186, 138] width 26 height 26
click at [186, 141] on span "Next month" at bounding box center [186, 138] width 26 height 26
click at [189, 143] on span "Next month" at bounding box center [186, 138] width 26 height 26
drag, startPoint x: 99, startPoint y: 270, endPoint x: 165, endPoint y: 293, distance: 69.9
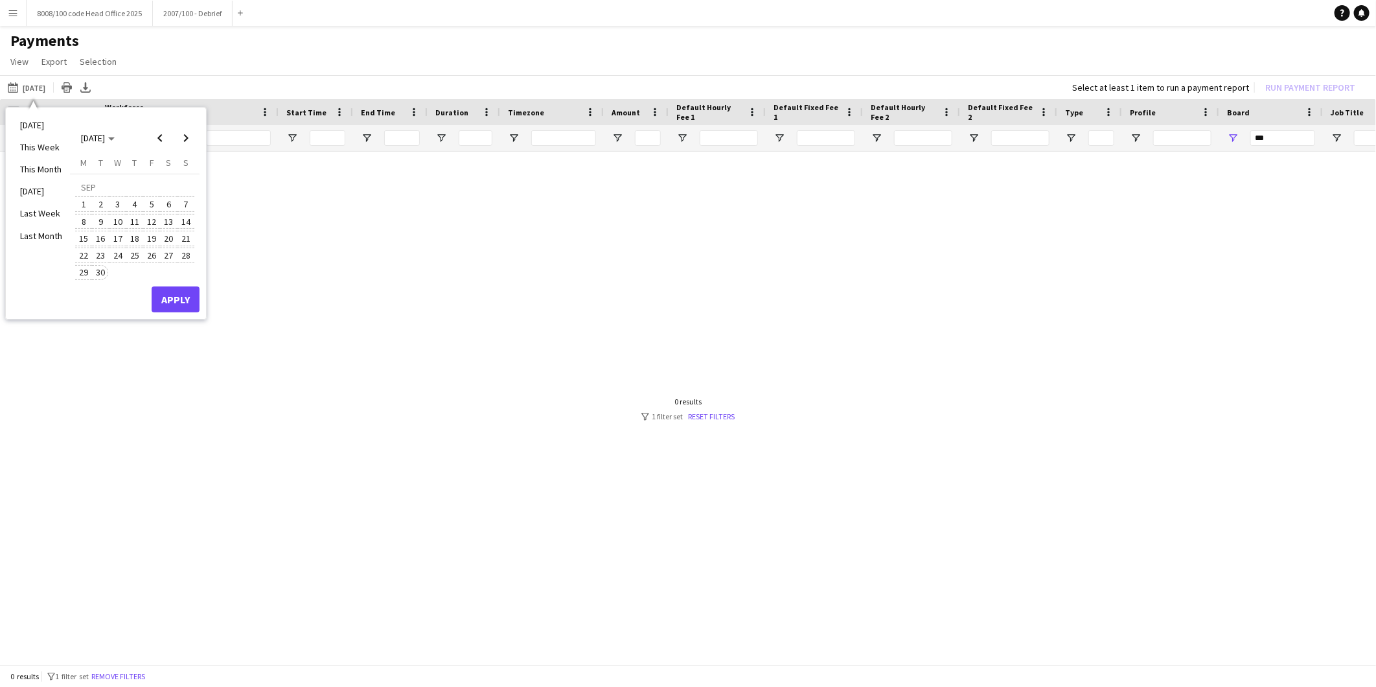
click at [101, 270] on span "30" at bounding box center [101, 273] width 16 height 16
drag, startPoint x: 165, startPoint y: 293, endPoint x: 176, endPoint y: 295, distance: 11.3
click at [165, 293] on button "Apply" at bounding box center [176, 299] width 48 height 26
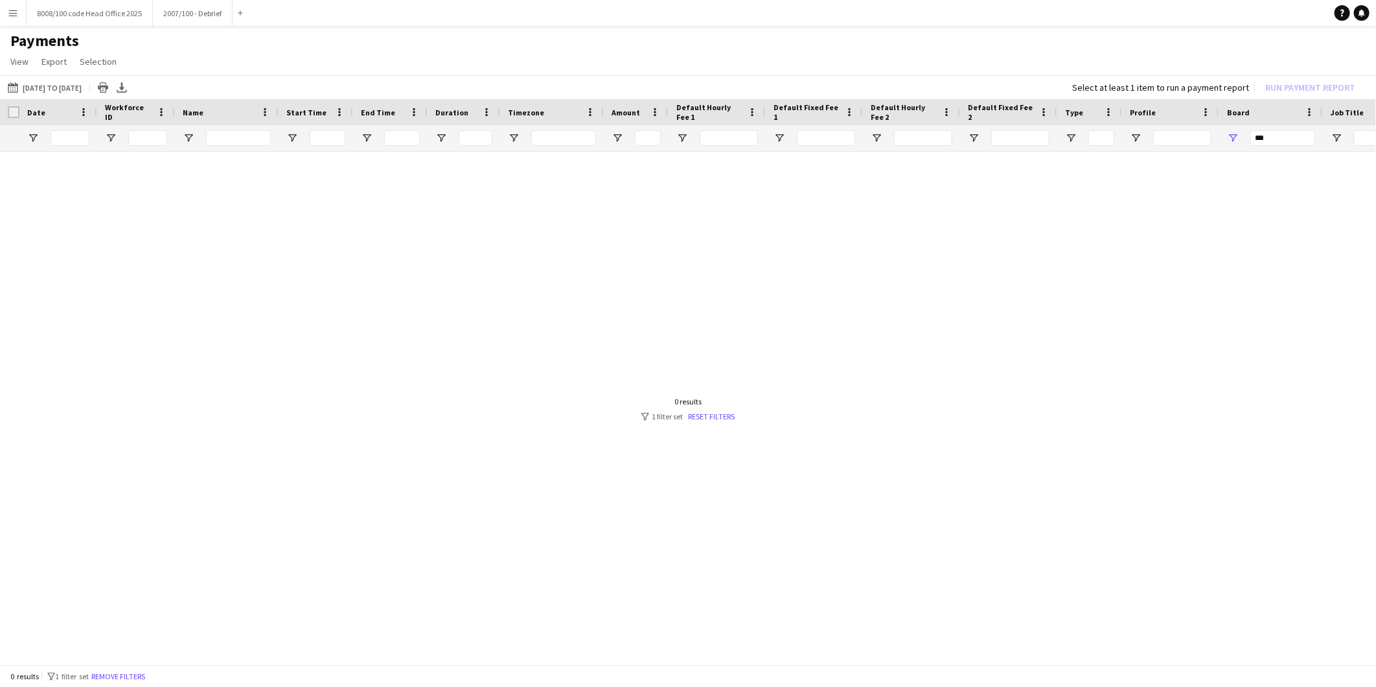
click at [13, 11] on app-icon "Menu" at bounding box center [13, 13] width 10 height 10
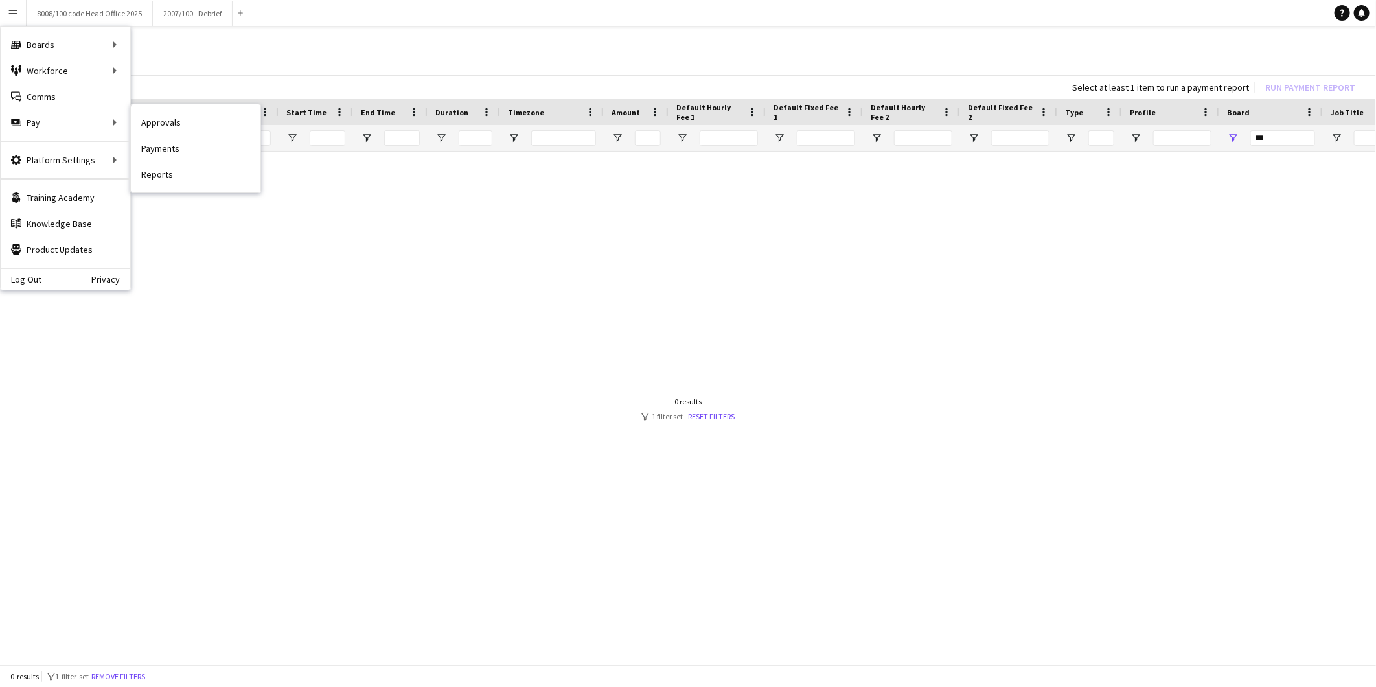
click at [196, 119] on link "Approvals" at bounding box center [196, 122] width 130 height 26
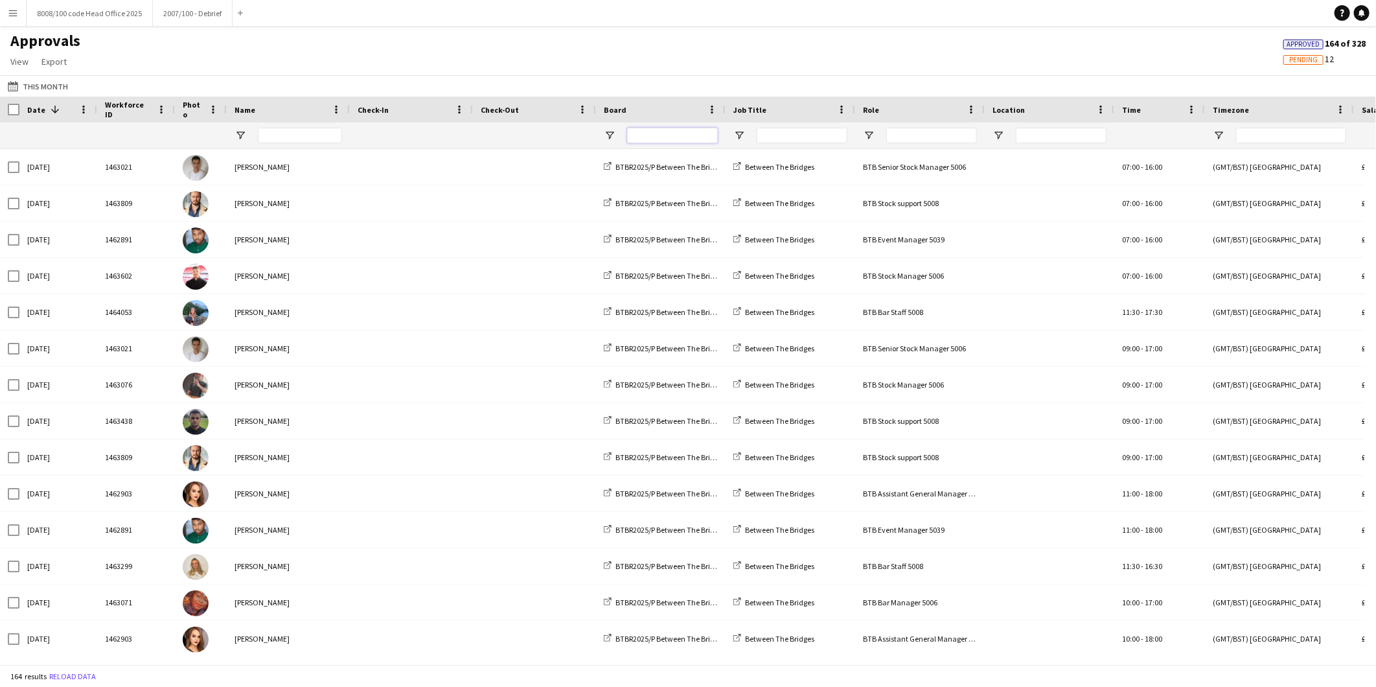
click at [665, 139] on input "Board Filter Input" at bounding box center [672, 136] width 91 height 16
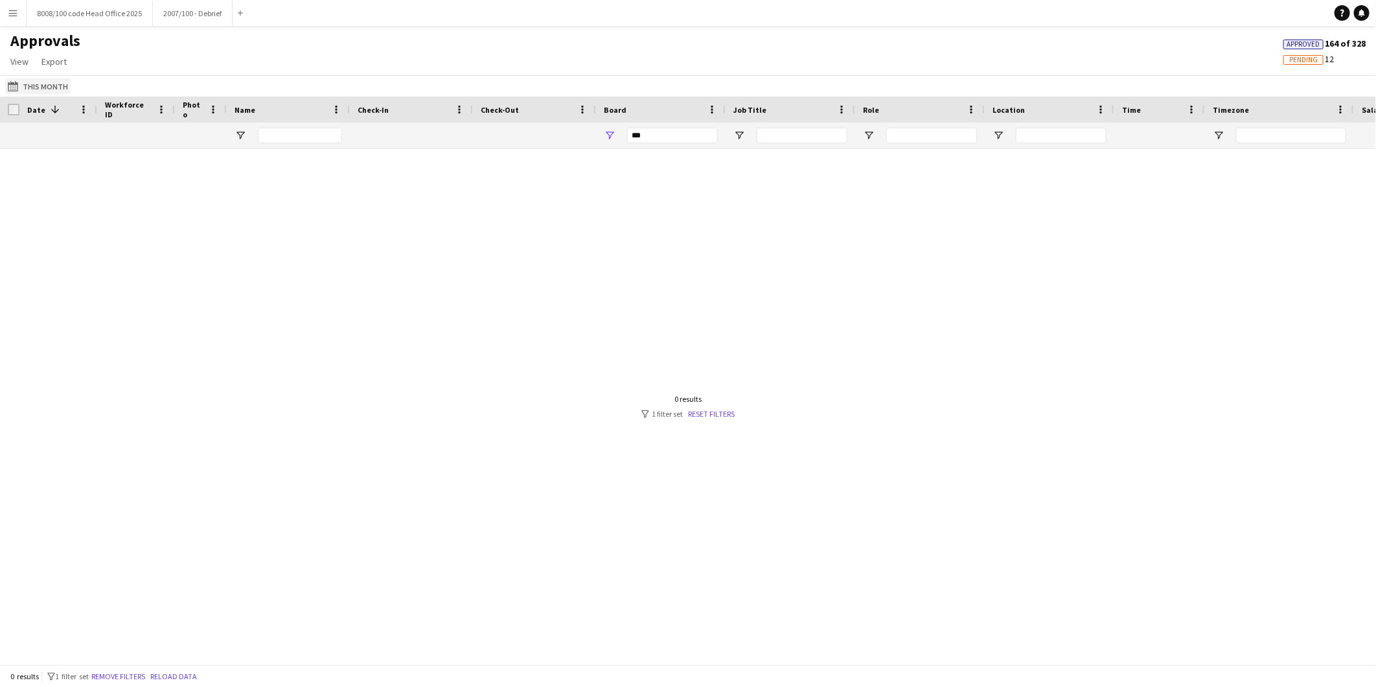
click at [30, 84] on button "This Month This Month" at bounding box center [37, 86] width 65 height 16
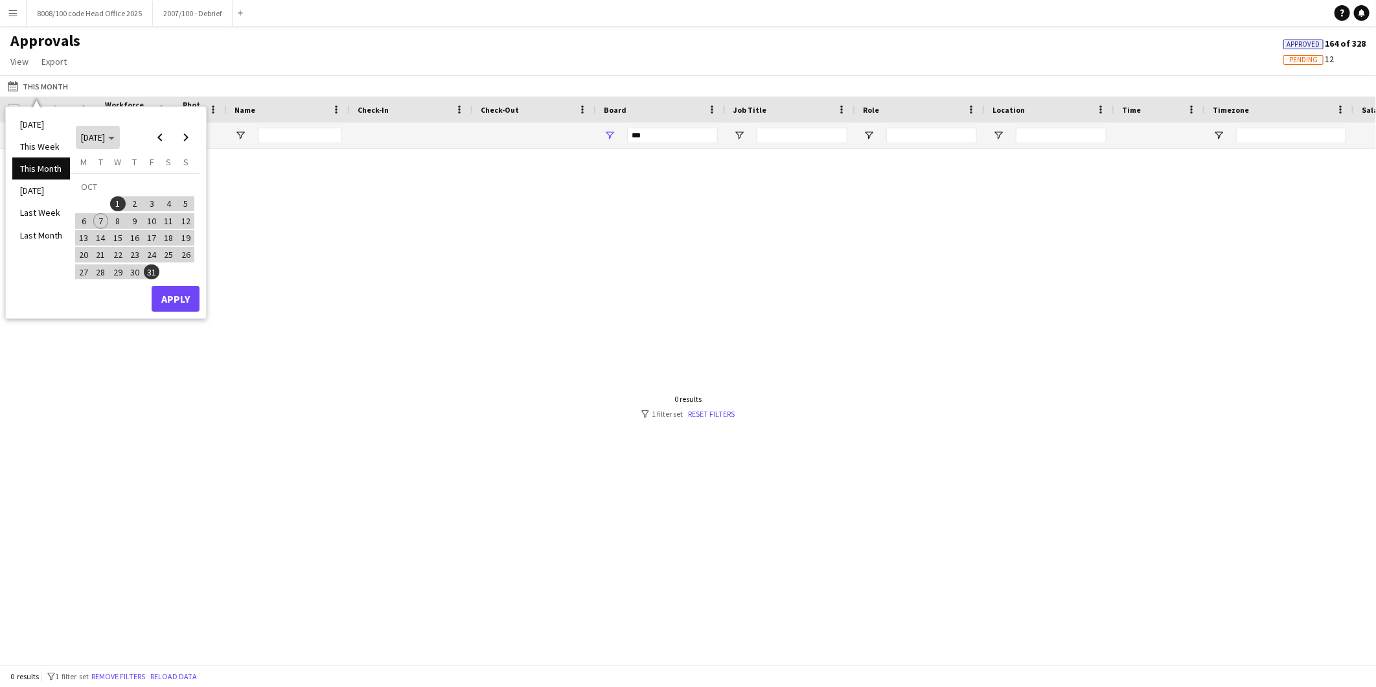
click at [105, 139] on span "[DATE]" at bounding box center [93, 138] width 24 height 12
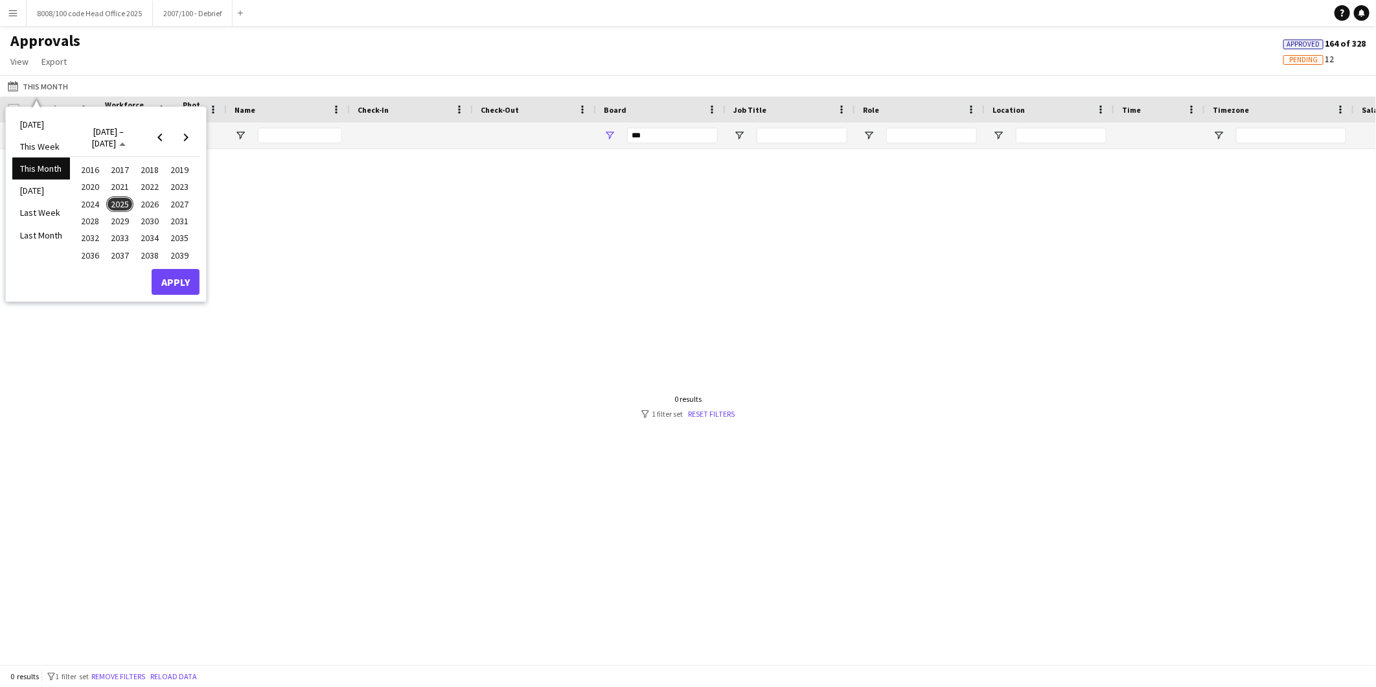
click at [121, 196] on span "2025" at bounding box center [119, 204] width 27 height 16
click at [119, 186] on span "FEB" at bounding box center [119, 187] width 27 height 16
click at [169, 188] on span "1" at bounding box center [169, 188] width 16 height 18
click at [188, 137] on span "Next month" at bounding box center [186, 137] width 26 height 26
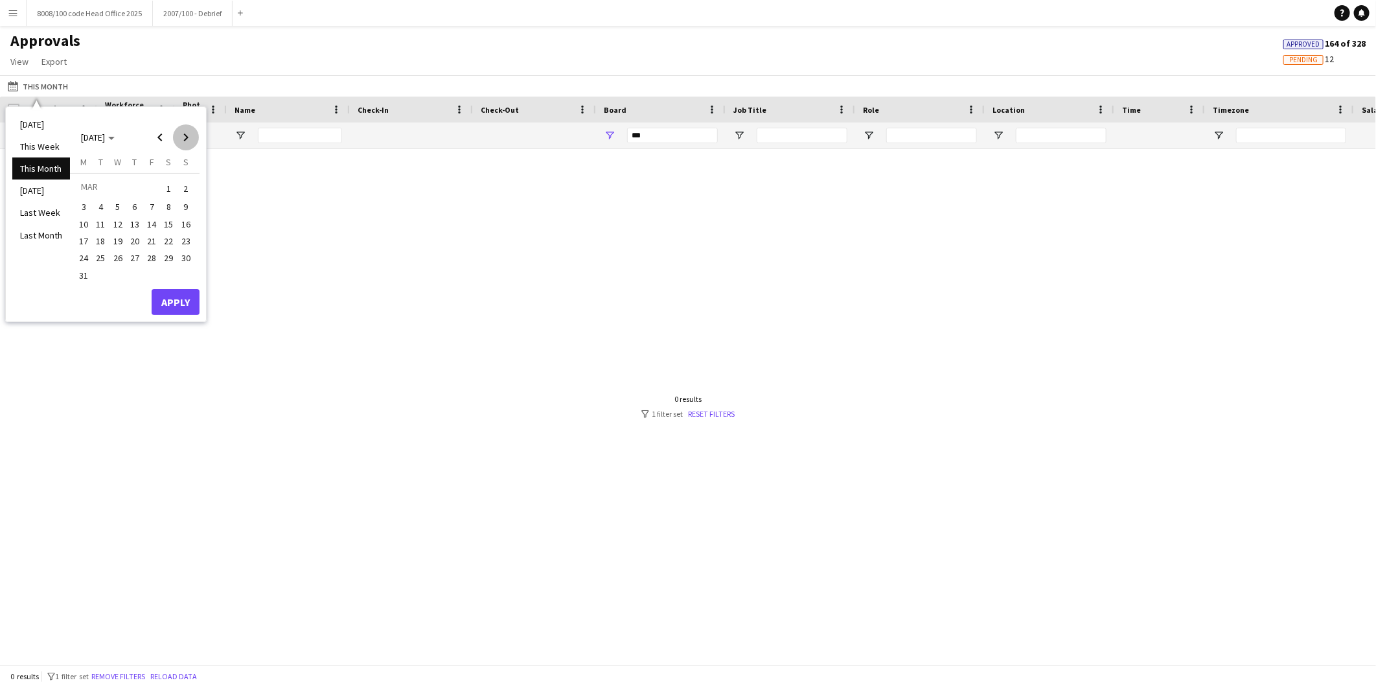
click at [185, 137] on span "Next month" at bounding box center [186, 137] width 26 height 26
click at [184, 137] on span "Next month" at bounding box center [186, 137] width 26 height 26
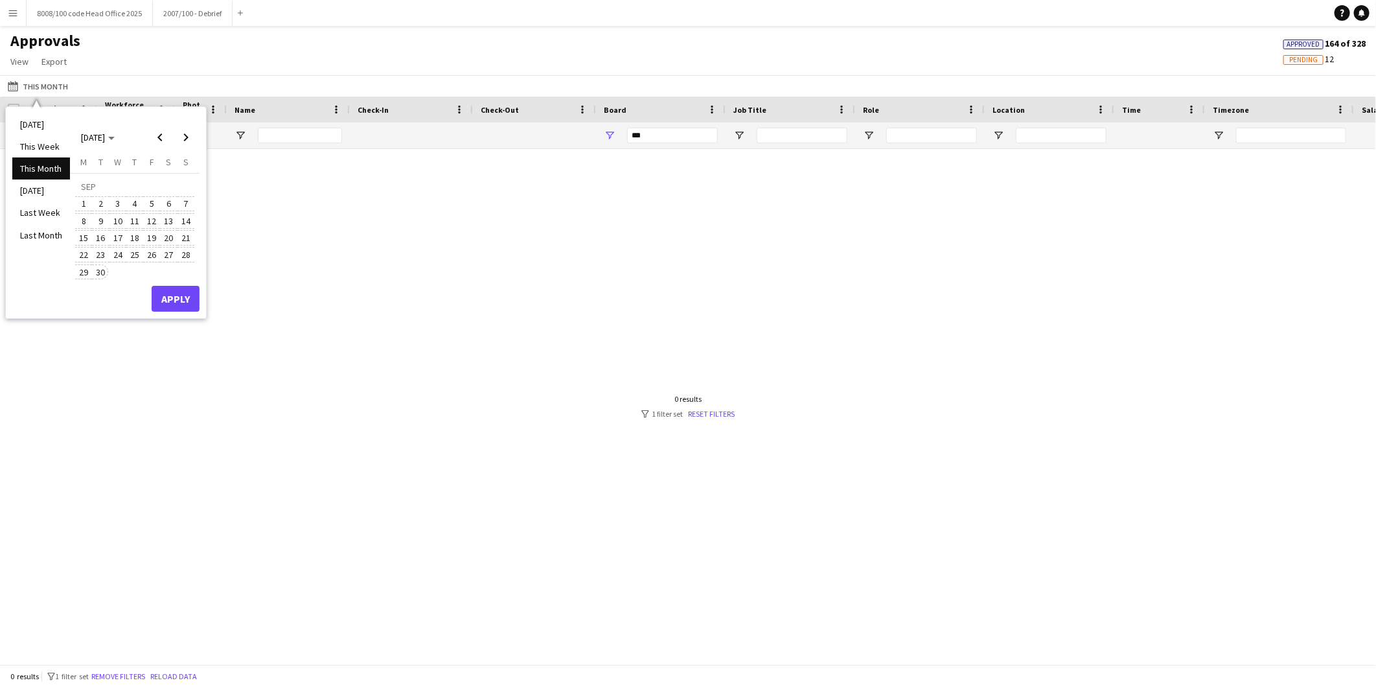
drag, startPoint x: 97, startPoint y: 267, endPoint x: 144, endPoint y: 298, distance: 56.6
click at [98, 270] on span "30" at bounding box center [101, 272] width 16 height 16
click at [178, 299] on button "Apply" at bounding box center [176, 299] width 48 height 26
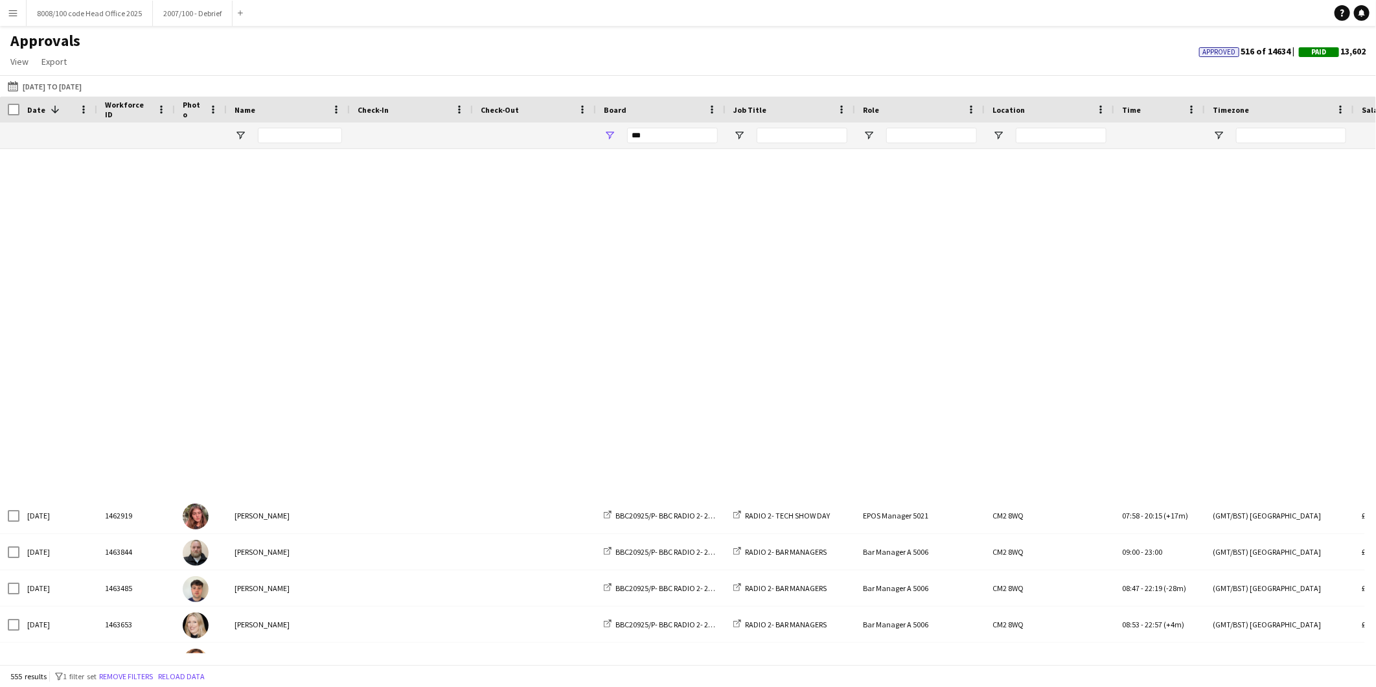
scroll to position [2739, 0]
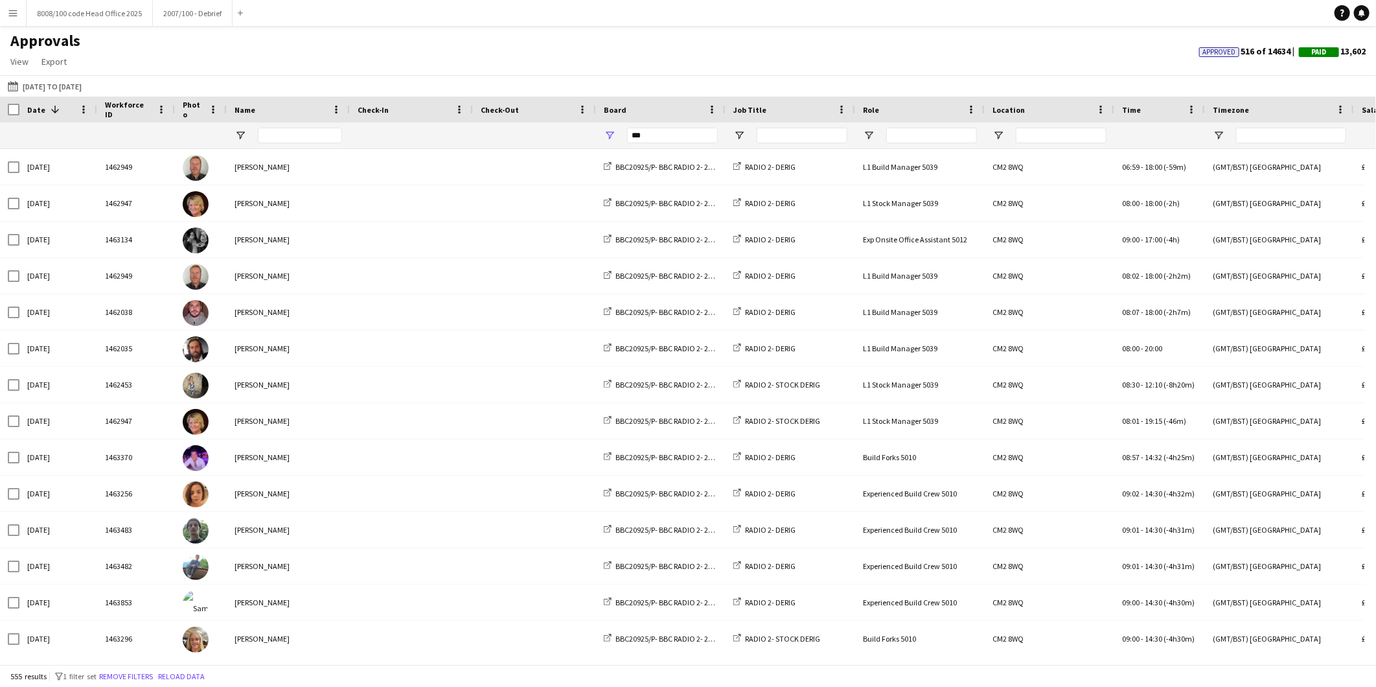
click at [46, 106] on span at bounding box center [53, 110] width 16 height 12
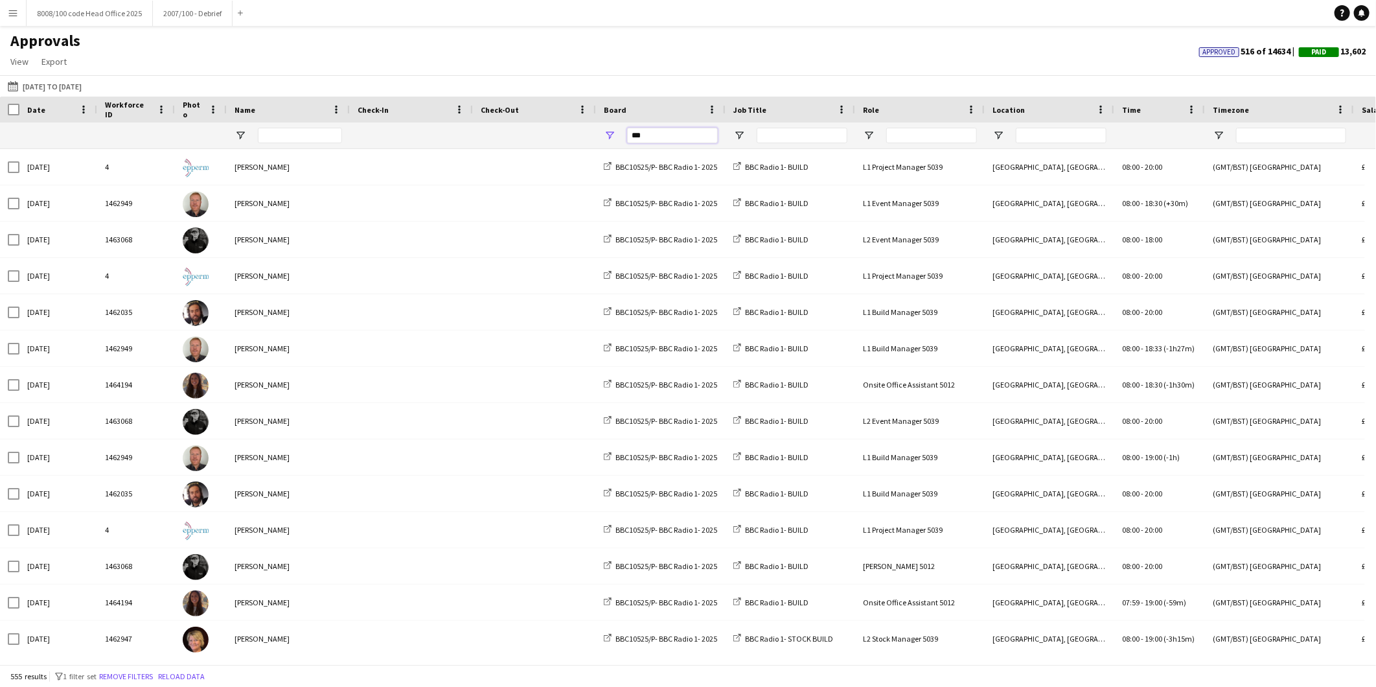
drag, startPoint x: 692, startPoint y: 137, endPoint x: 622, endPoint y: 139, distance: 70.0
click at [618, 139] on div "***" at bounding box center [661, 135] width 130 height 26
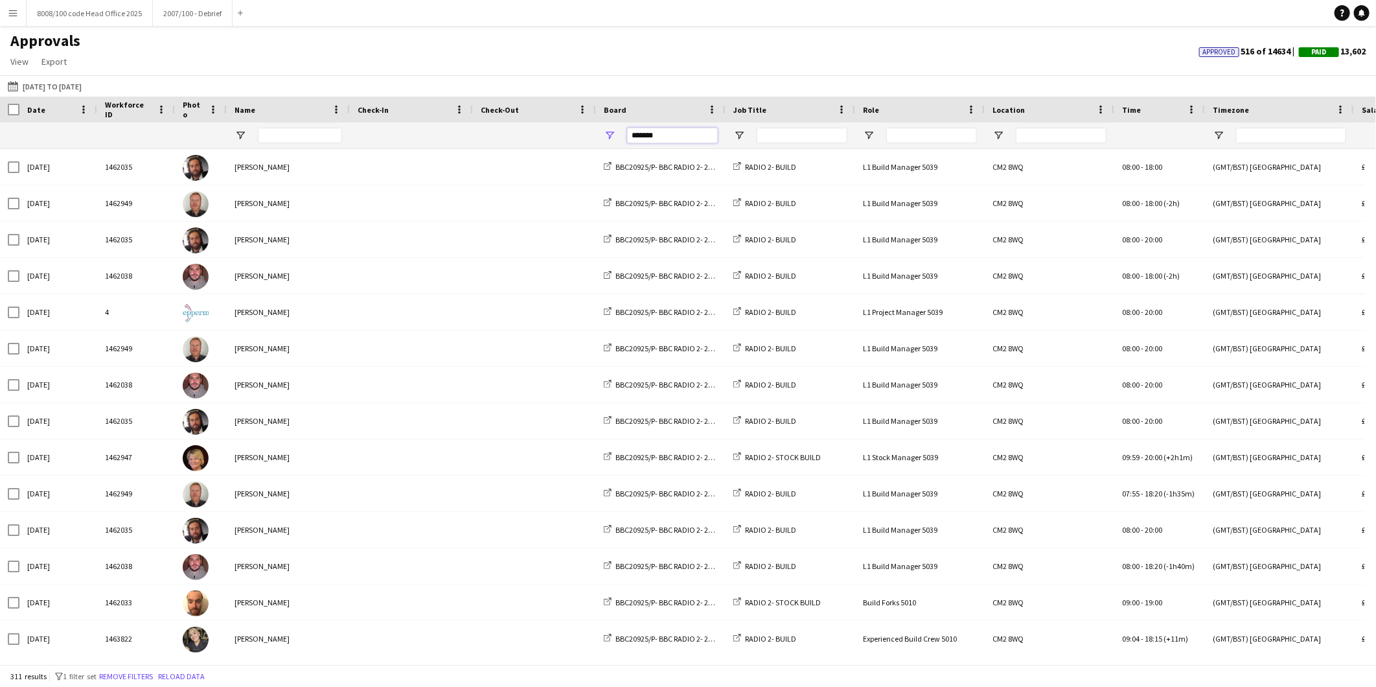
type input "*******"
drag, startPoint x: 557, startPoint y: 51, endPoint x: 503, endPoint y: 84, distance: 64.0
click at [556, 51] on div "Approvals View Customise view Customise filters Reset Filters Reset View Reset …" at bounding box center [688, 53] width 1376 height 44
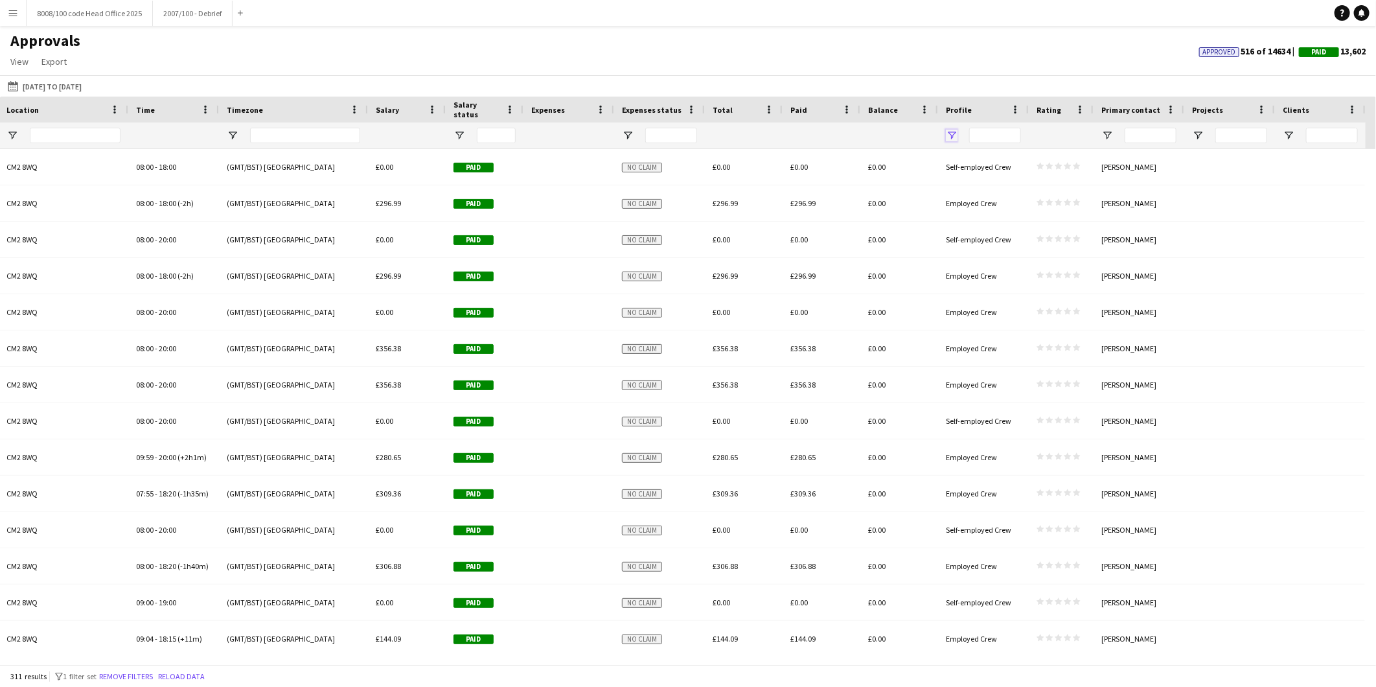
click at [956, 139] on span "Open Filter Menu" at bounding box center [952, 136] width 12 height 12
click at [968, 245] on div "Self-employed Crew" at bounding box center [1018, 246] width 102 height 10
type input "**********"
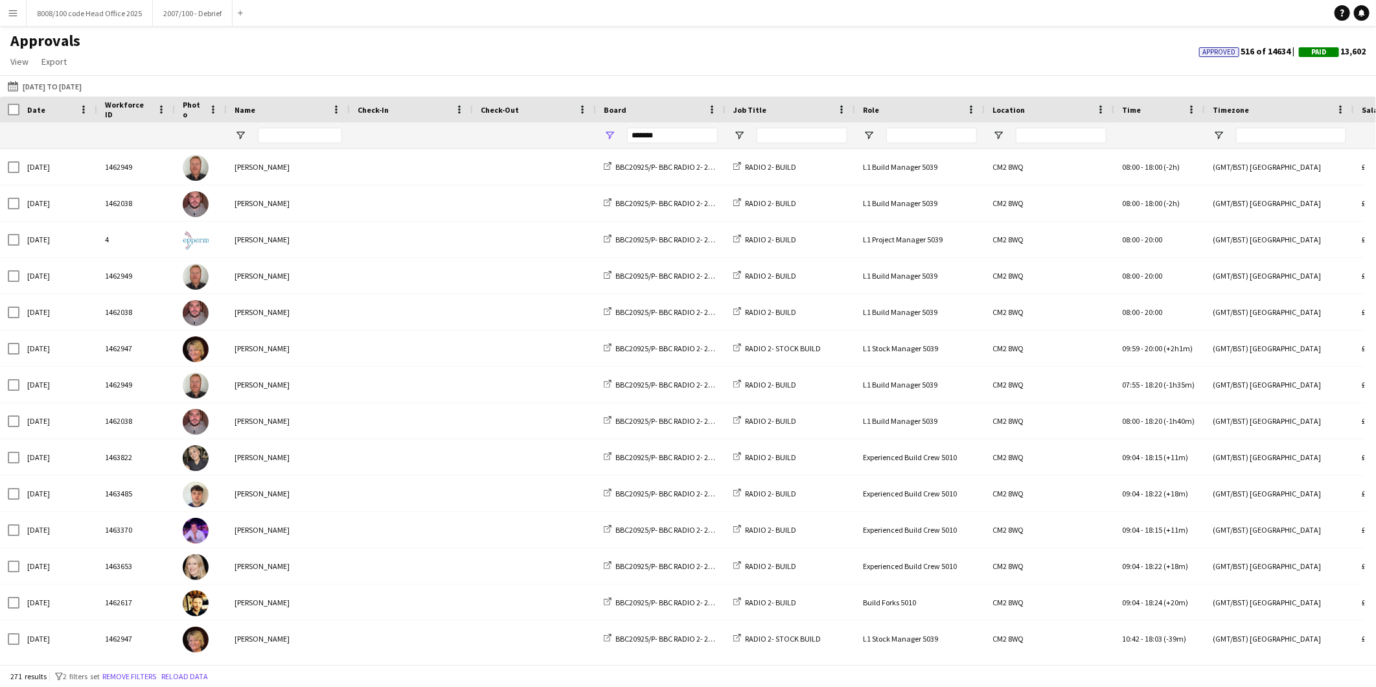
click at [260, 54] on div "Approvals View Customise view Customise filters Reset Filters Reset View Reset …" at bounding box center [688, 53] width 1376 height 44
click at [9, 111] on div at bounding box center [9, 110] width 19 height 26
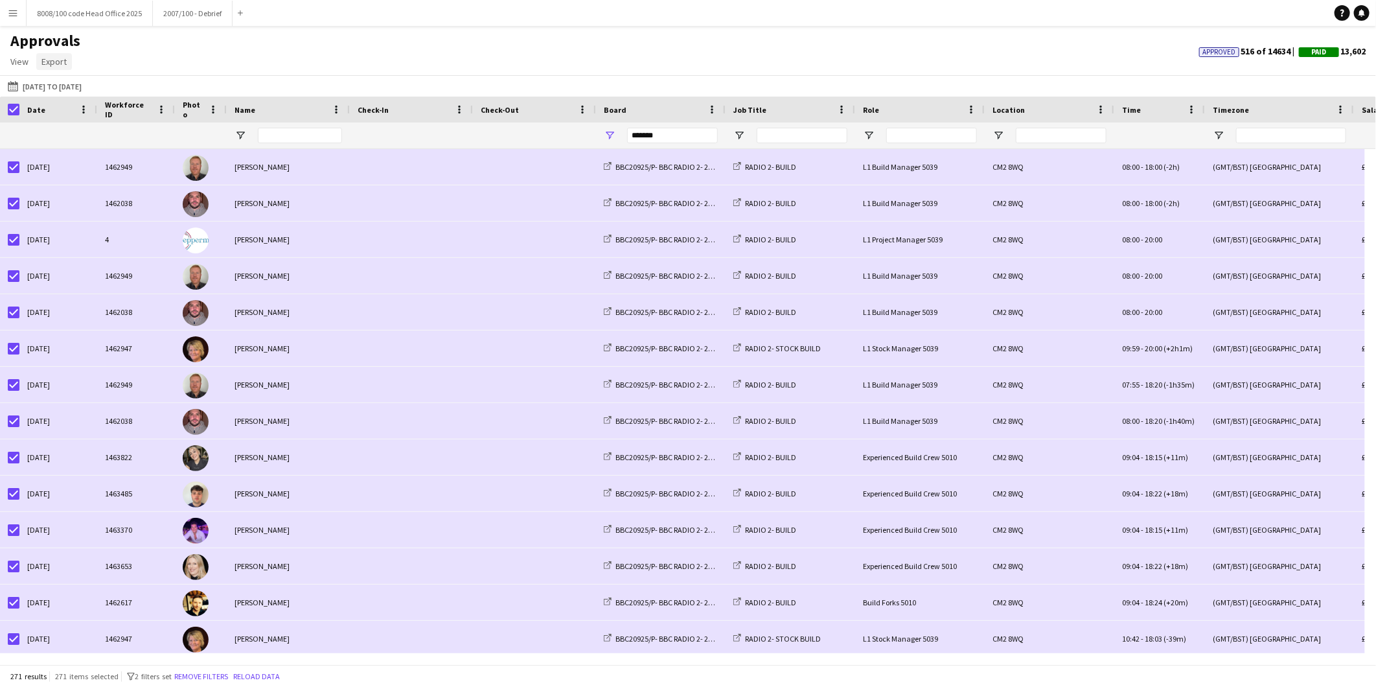
drag, startPoint x: 50, startPoint y: 59, endPoint x: 84, endPoint y: 75, distance: 38.0
click at [50, 60] on span "Export" at bounding box center [53, 62] width 25 height 12
click at [87, 95] on span "Export as XLSX" at bounding box center [75, 90] width 56 height 12
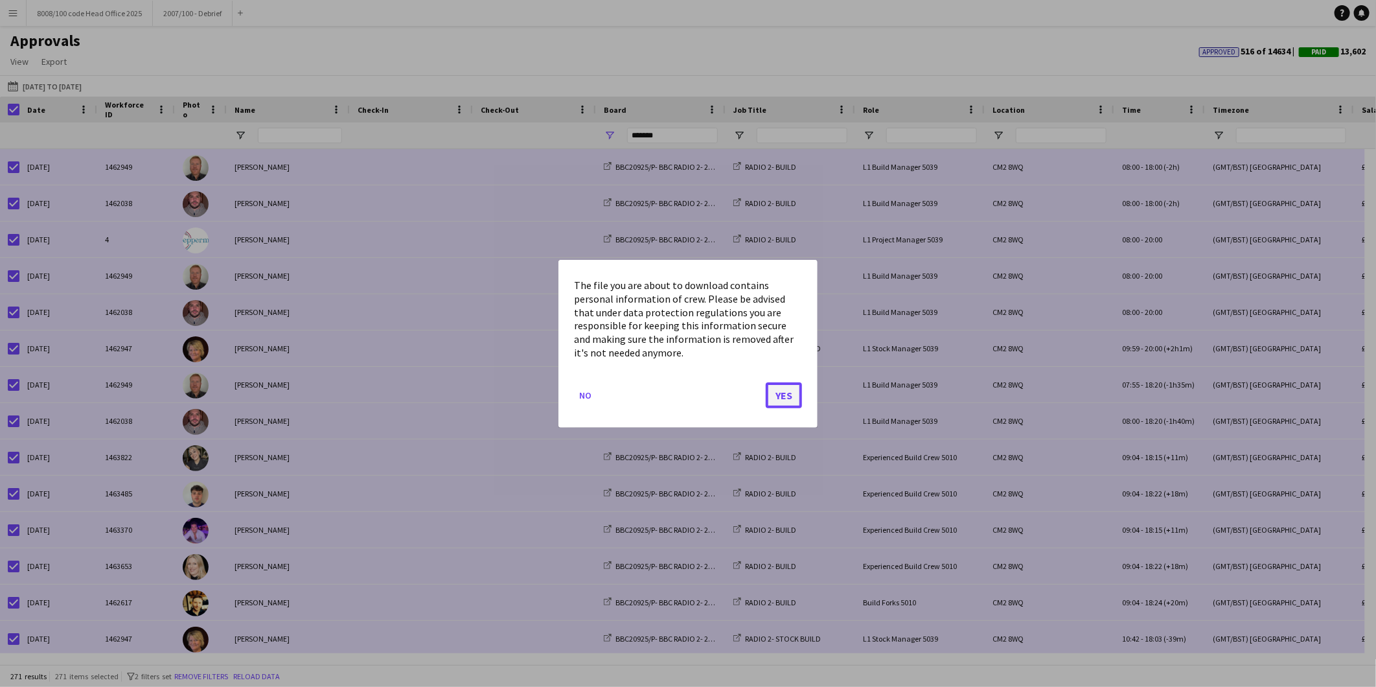
click at [784, 395] on button "Yes" at bounding box center [784, 395] width 36 height 26
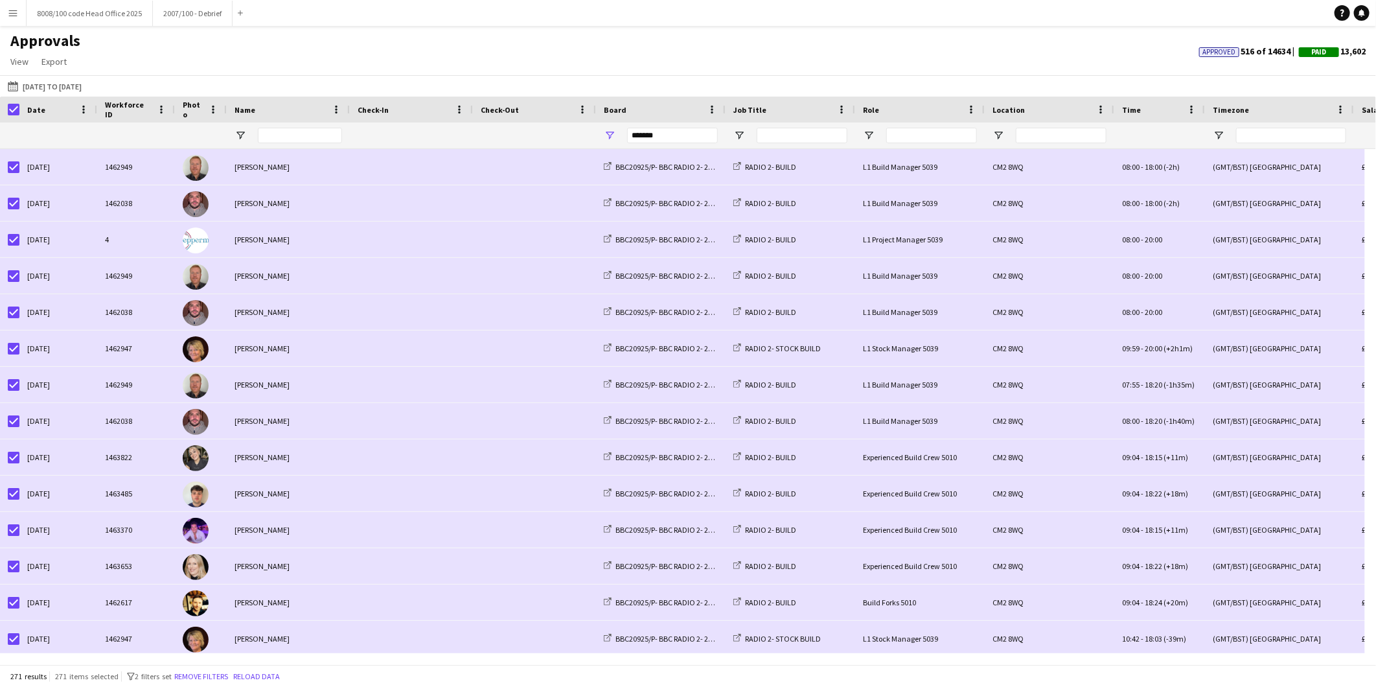
drag, startPoint x: 237, startPoint y: 43, endPoint x: 247, endPoint y: 73, distance: 32.2
click at [238, 44] on div "Approvals View Customise view Customise filters Reset Filters Reset View Reset …" at bounding box center [688, 53] width 1376 height 44
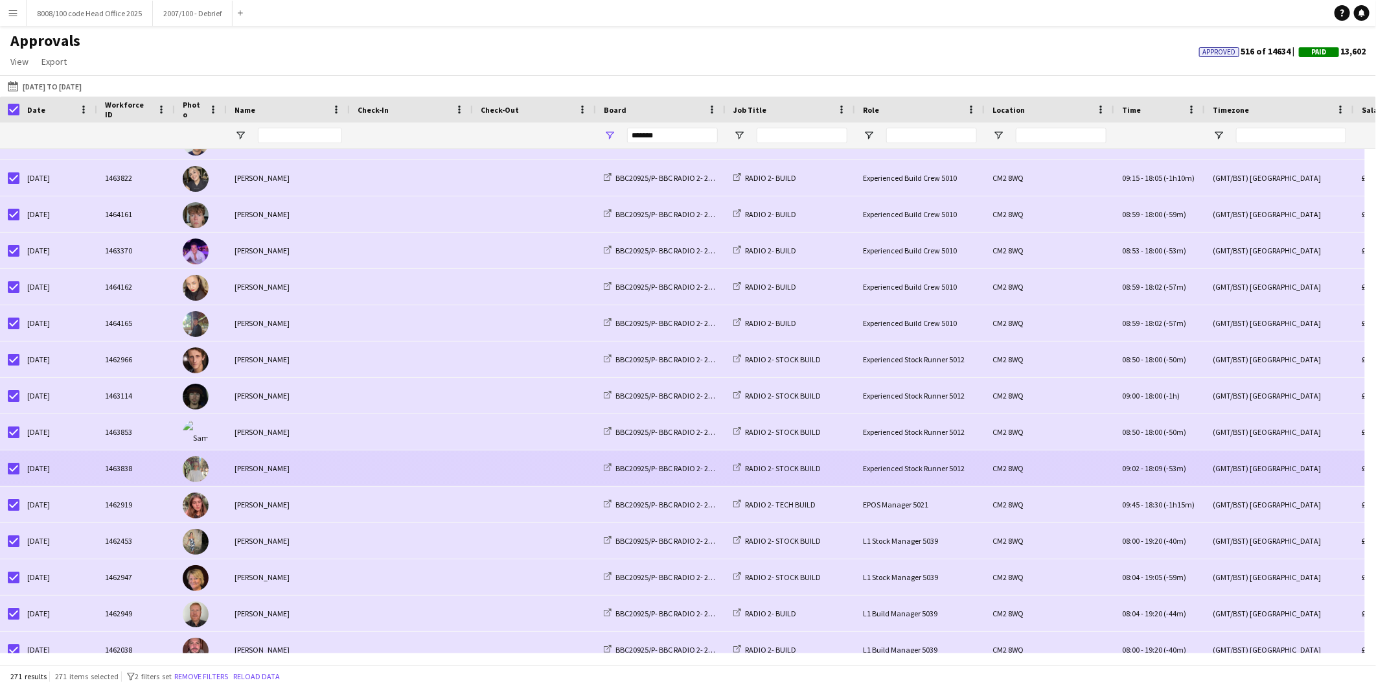
scroll to position [1568, 0]
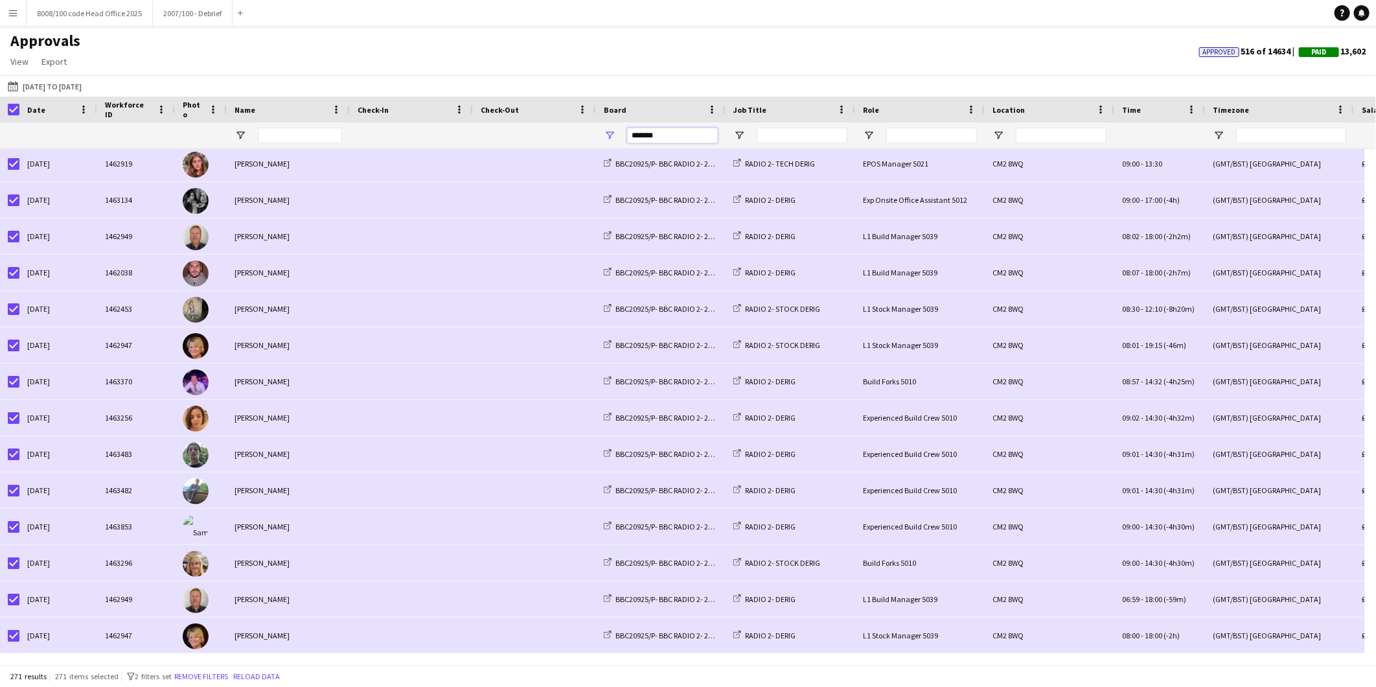
drag, startPoint x: 689, startPoint y: 130, endPoint x: 585, endPoint y: 130, distance: 104.3
click at [585, 130] on div at bounding box center [1176, 135] width 2352 height 26
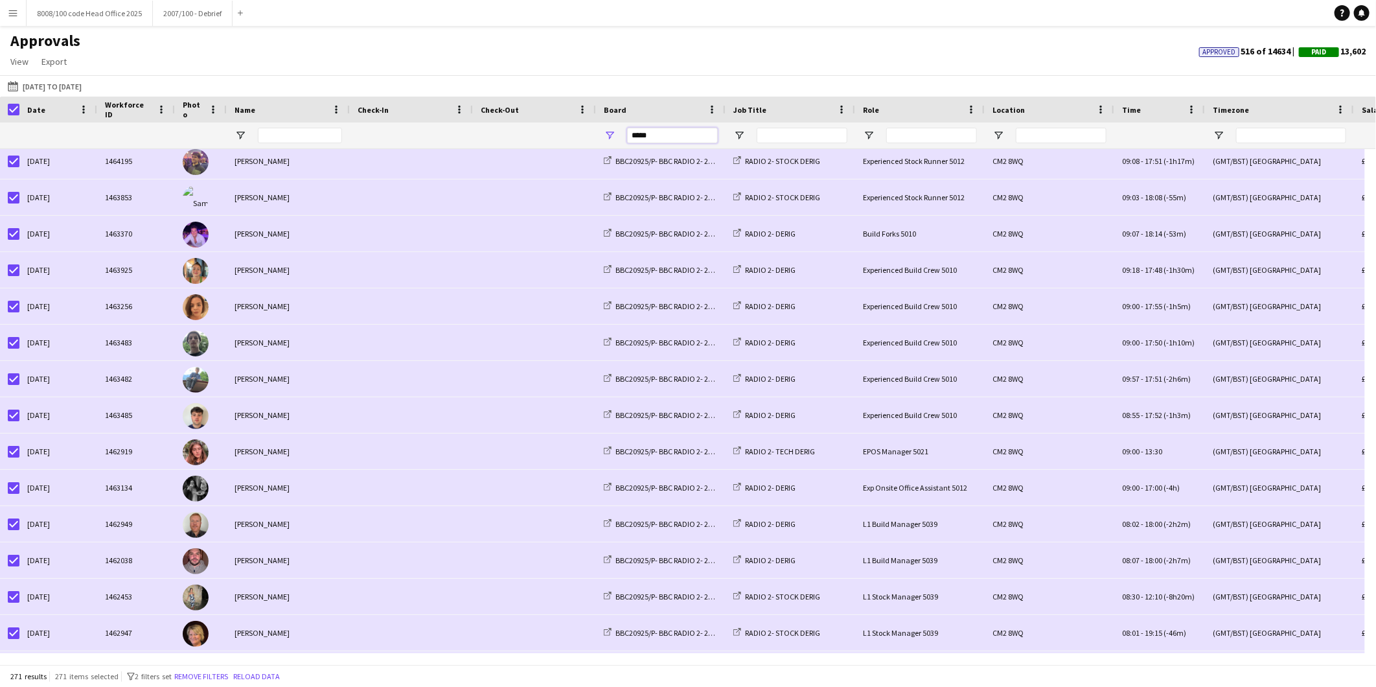
type input "*****"
